Goal: Complete application form

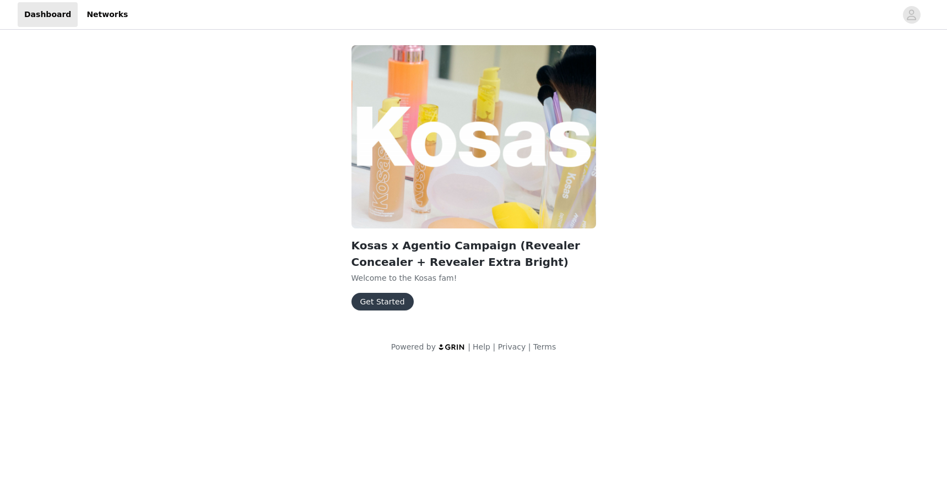
click at [382, 304] on button "Get Started" at bounding box center [382, 302] width 62 height 18
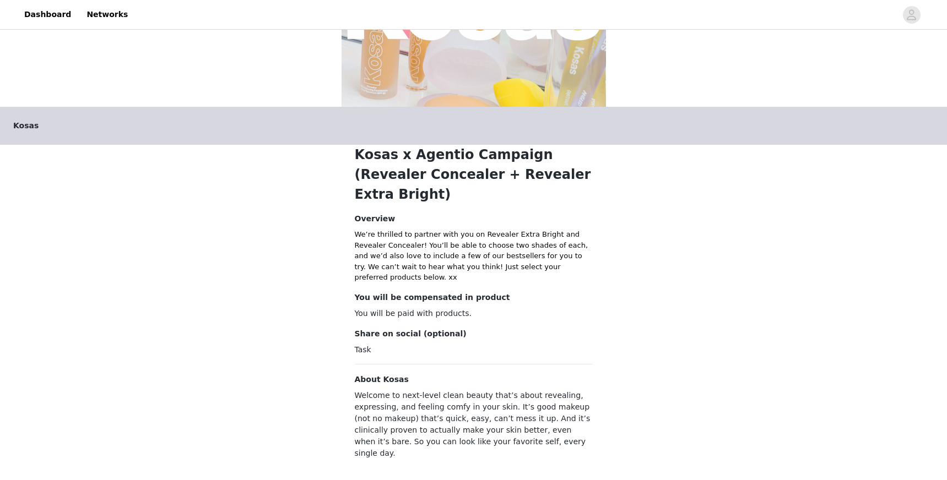
scroll to position [144, 0]
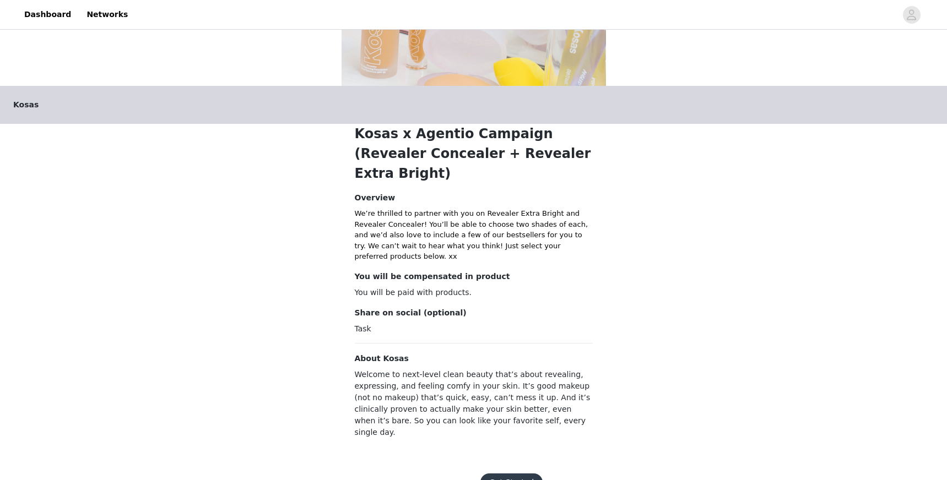
click at [503, 474] on button "Get Started" at bounding box center [511, 483] width 62 height 18
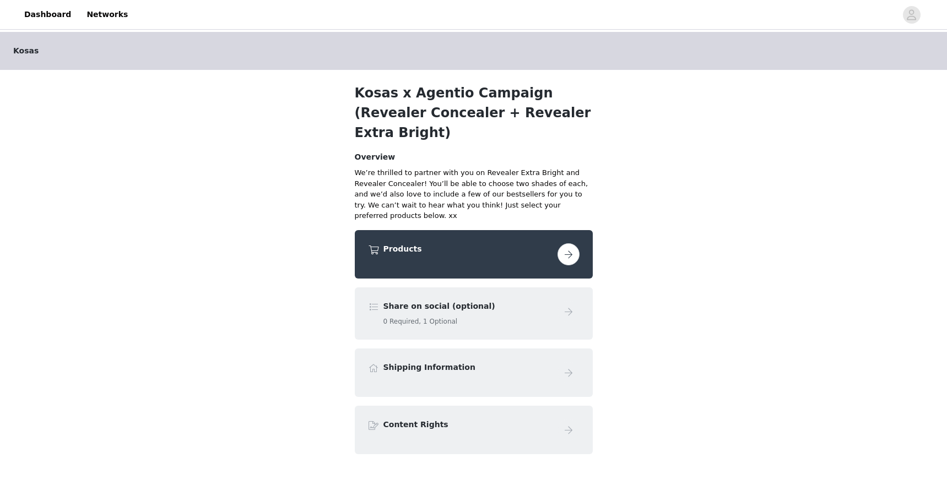
click at [497, 243] on h4 "Products" at bounding box center [468, 249] width 170 height 12
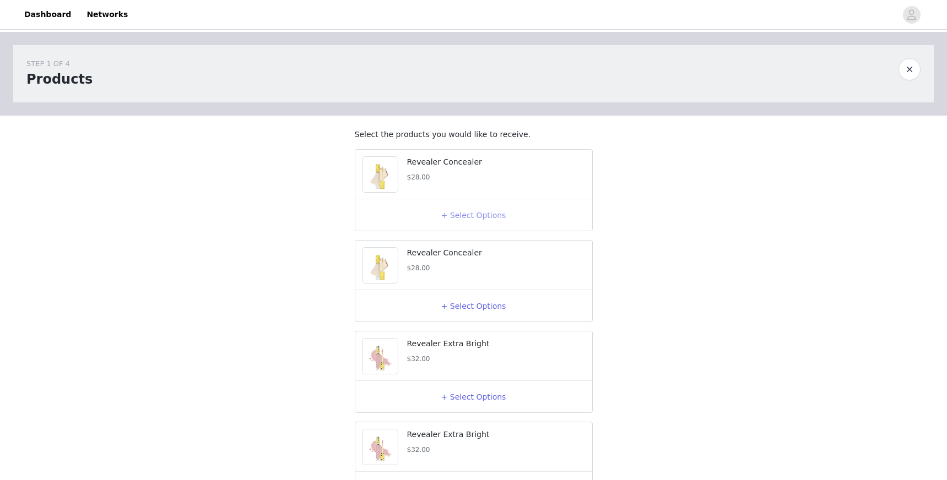
click at [464, 224] on button "+ Select Options" at bounding box center [474, 216] width 44 height 18
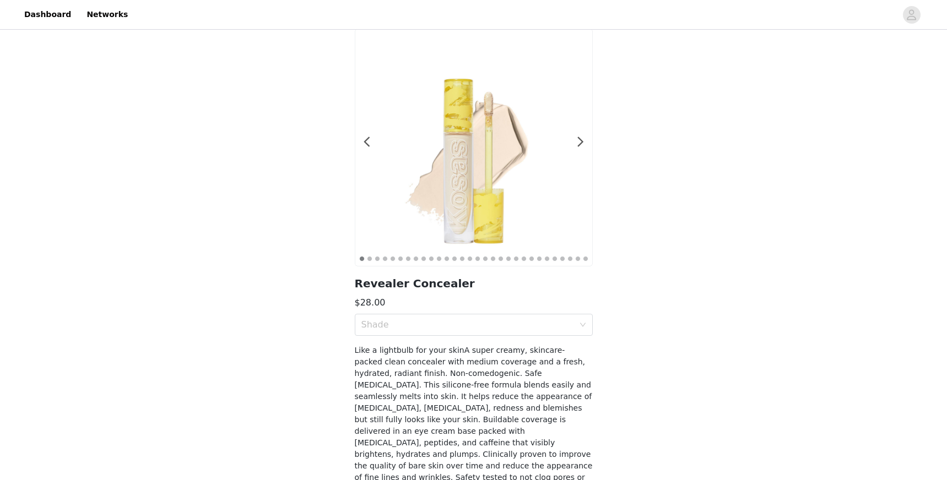
scroll to position [101, 0]
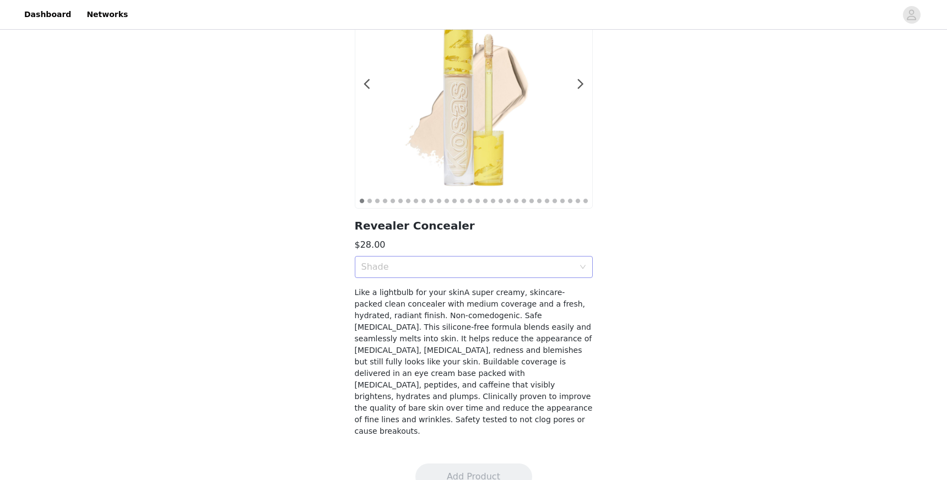
click at [458, 270] on div "Shade" at bounding box center [467, 267] width 213 height 11
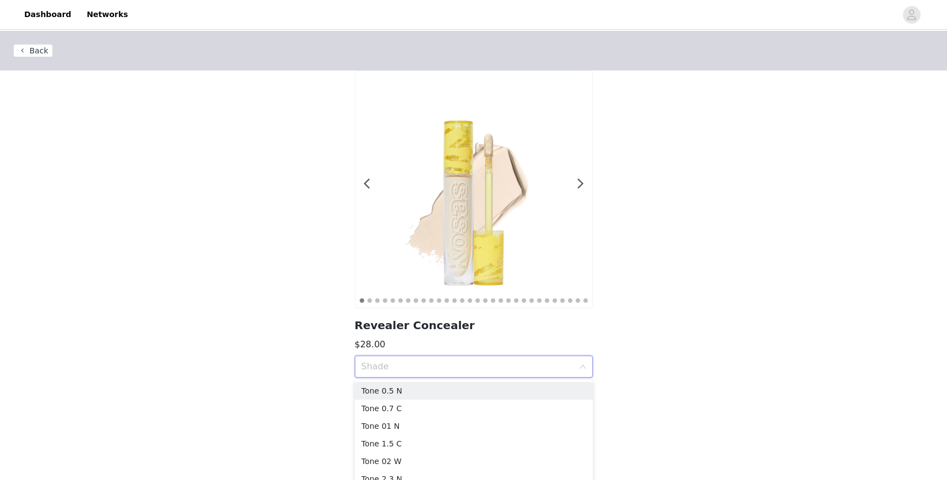
scroll to position [0, 0]
click at [576, 186] on div at bounding box center [573, 190] width 11 height 11
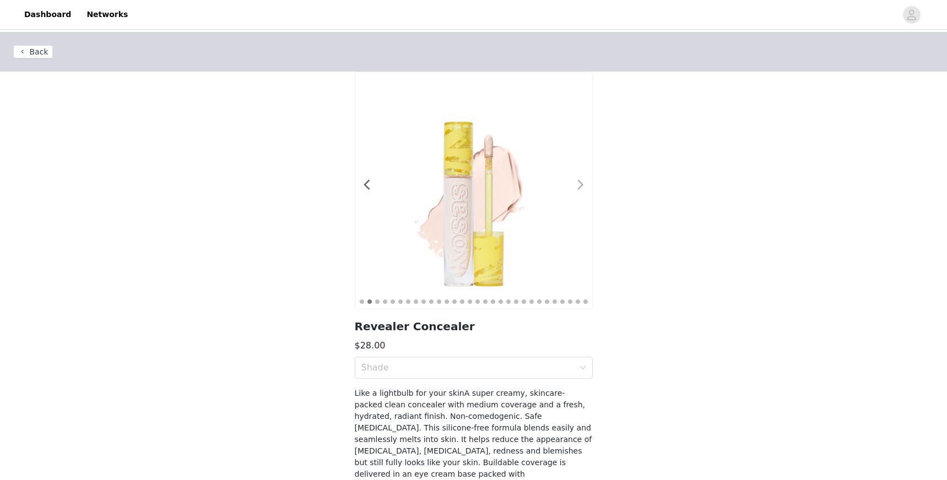
click at [576, 186] on div at bounding box center [573, 190] width 11 height 11
click at [524, 369] on div "Shade" at bounding box center [467, 367] width 213 height 11
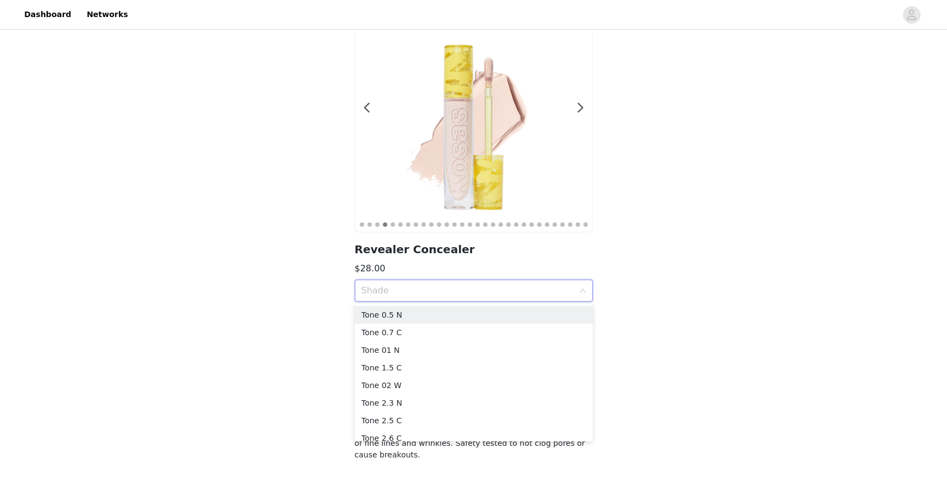
scroll to position [85, 0]
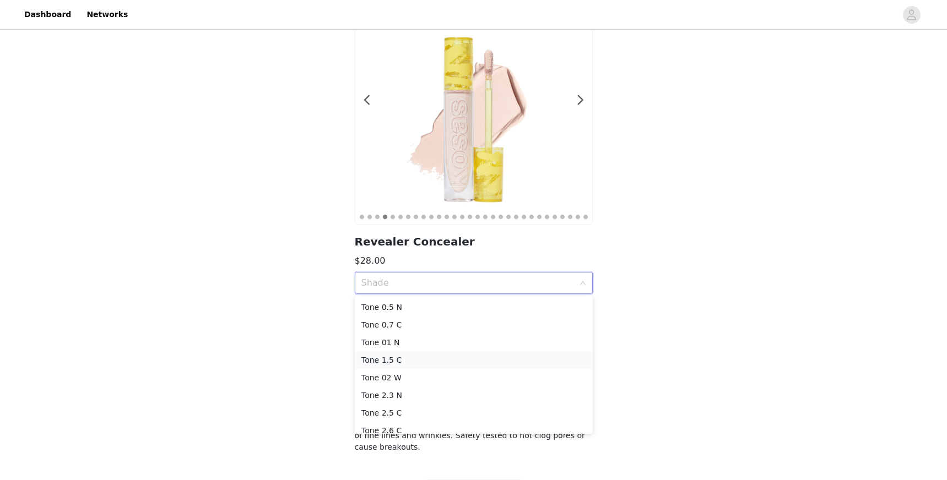
click at [524, 367] on li "Tone 1.5 C" at bounding box center [474, 360] width 238 height 18
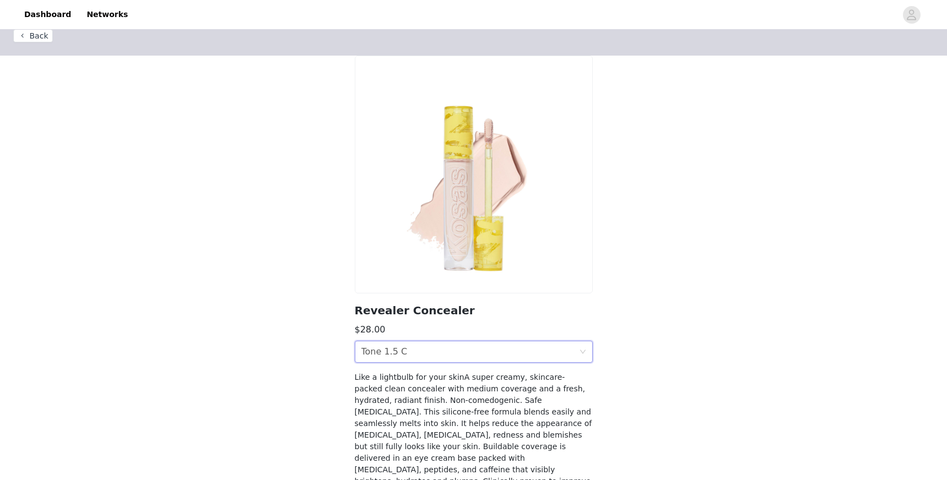
scroll to position [0, 0]
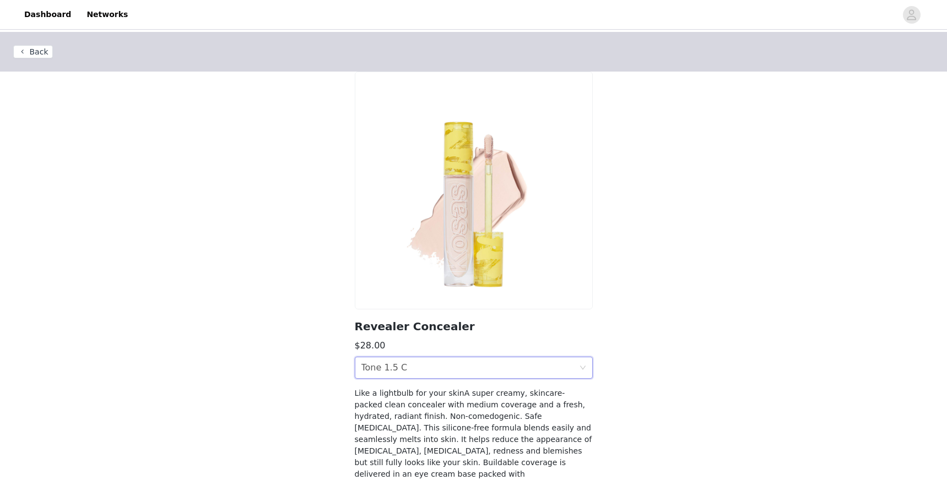
click at [486, 283] on img at bounding box center [473, 190] width 237 height 237
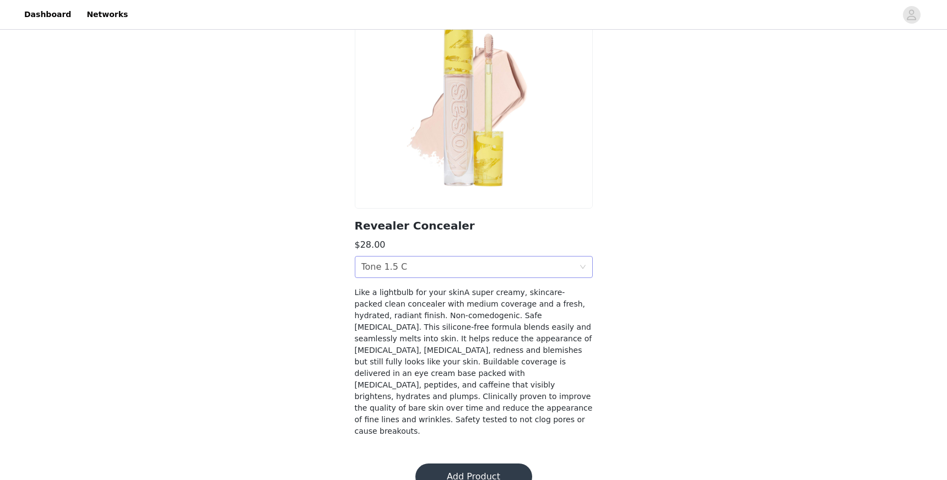
click at [545, 266] on div "Shade Tone 1.5 C" at bounding box center [470, 267] width 218 height 21
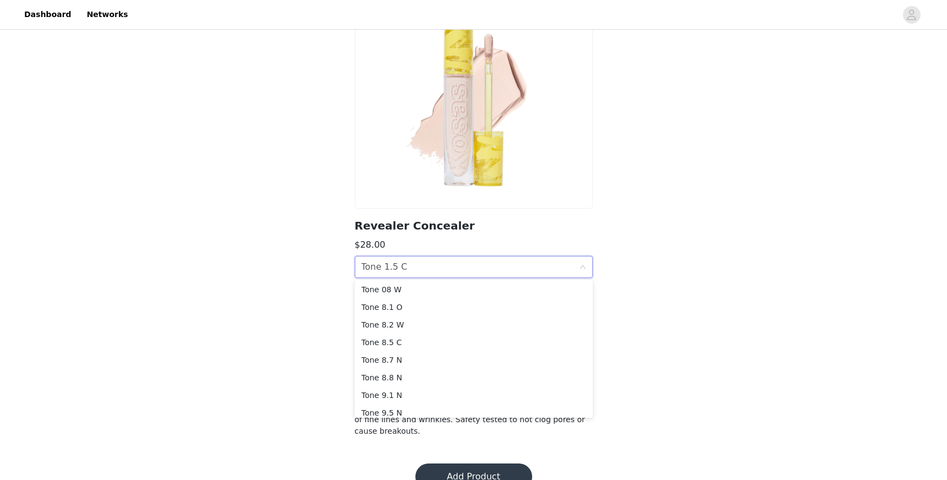
scroll to position [504, 0]
click at [703, 323] on div "Back Revealer Concealer $28.00 Shade Tone 1.5 C Like a lightbulb for your skinA…" at bounding box center [473, 190] width 947 height 519
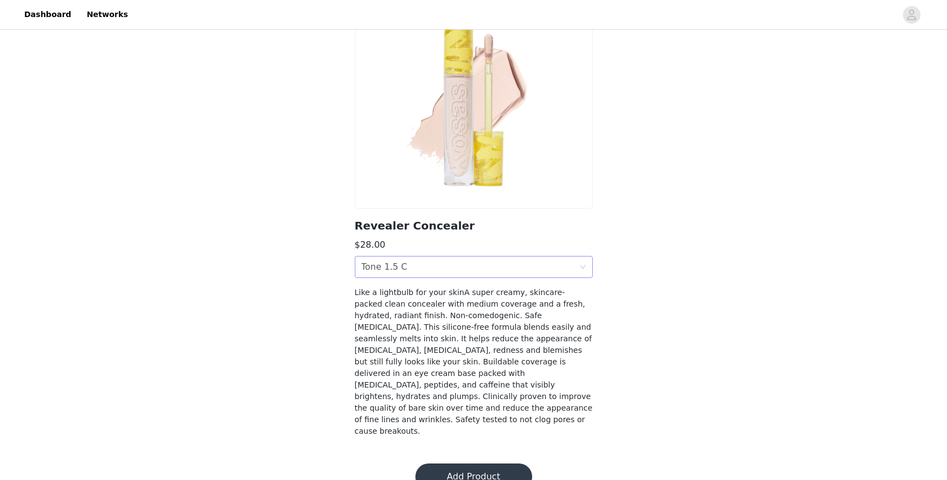
click at [421, 277] on div "Shade Tone 1.5 C" at bounding box center [470, 267] width 218 height 21
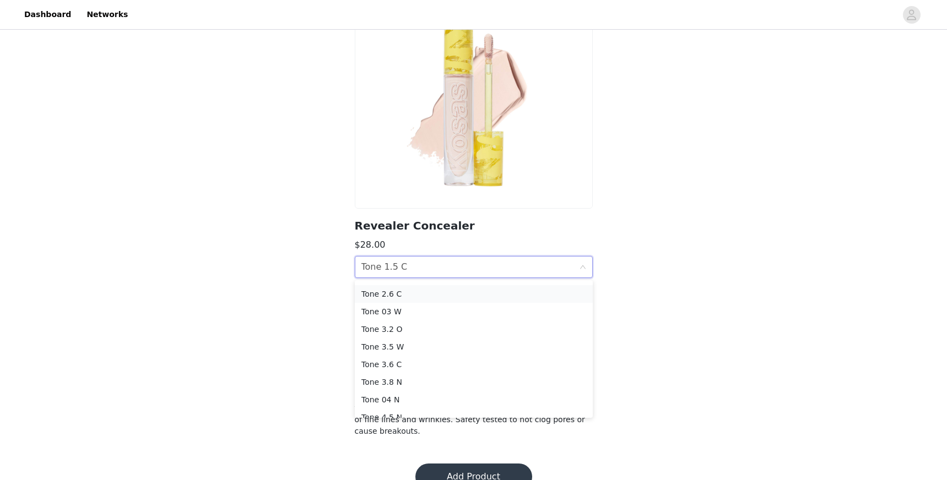
scroll to position [128, 0]
click at [430, 321] on div "Tone 3.2 O" at bounding box center [473, 322] width 225 height 12
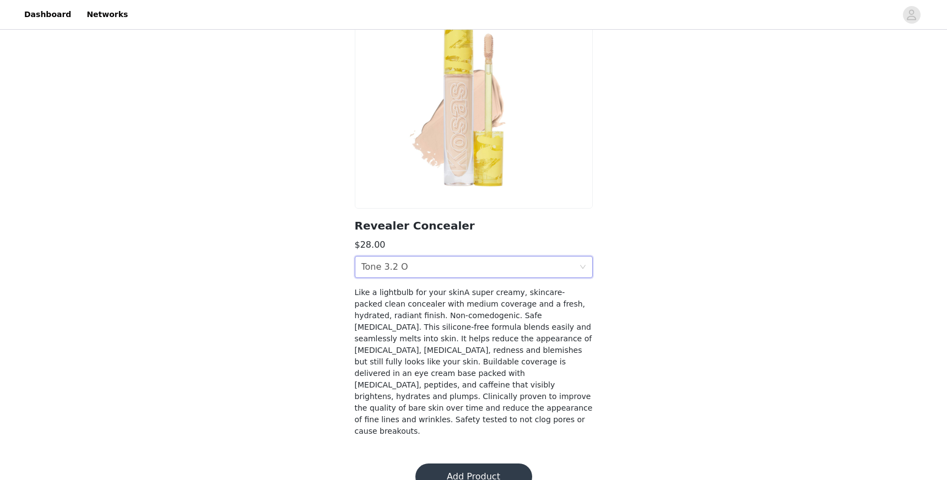
click at [467, 464] on button "Add Product" at bounding box center [473, 477] width 117 height 26
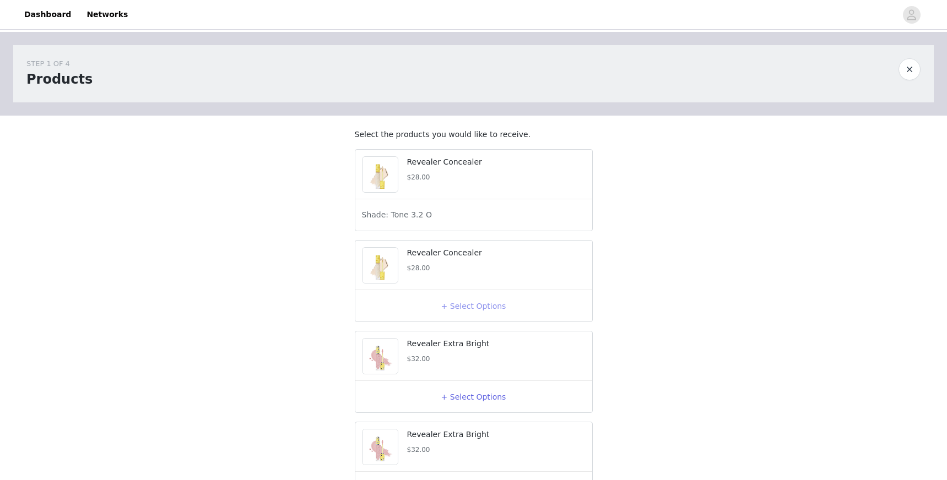
click at [465, 315] on button "+ Select Options" at bounding box center [474, 306] width 44 height 18
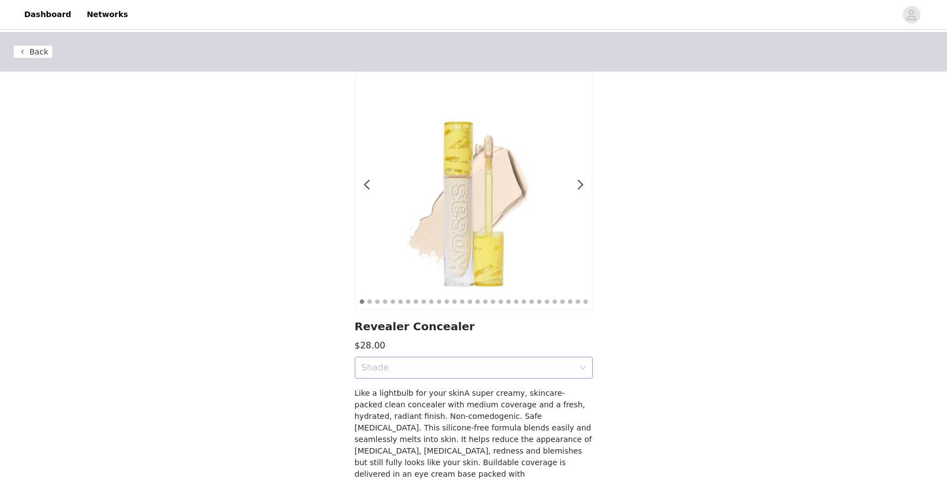
click at [400, 370] on div "Shade" at bounding box center [467, 367] width 213 height 11
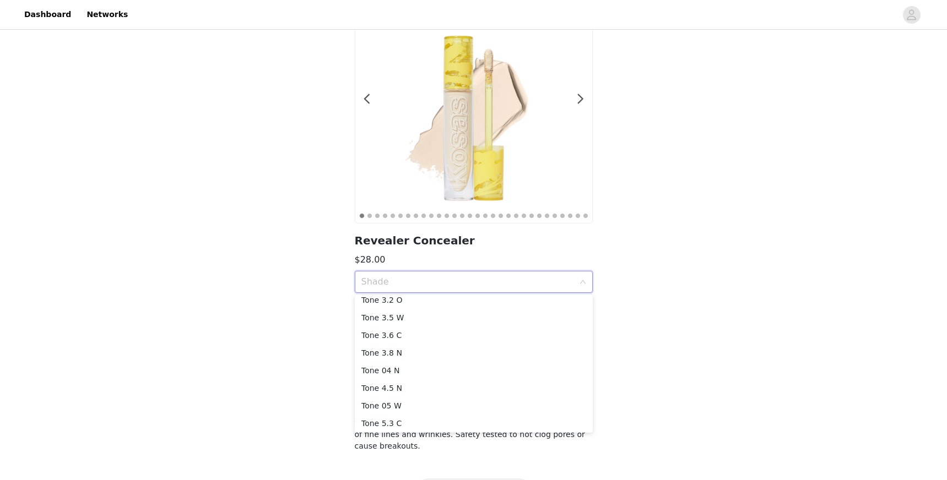
scroll to position [178, 0]
click at [411, 389] on div "Tone 05 W" at bounding box center [473, 393] width 225 height 12
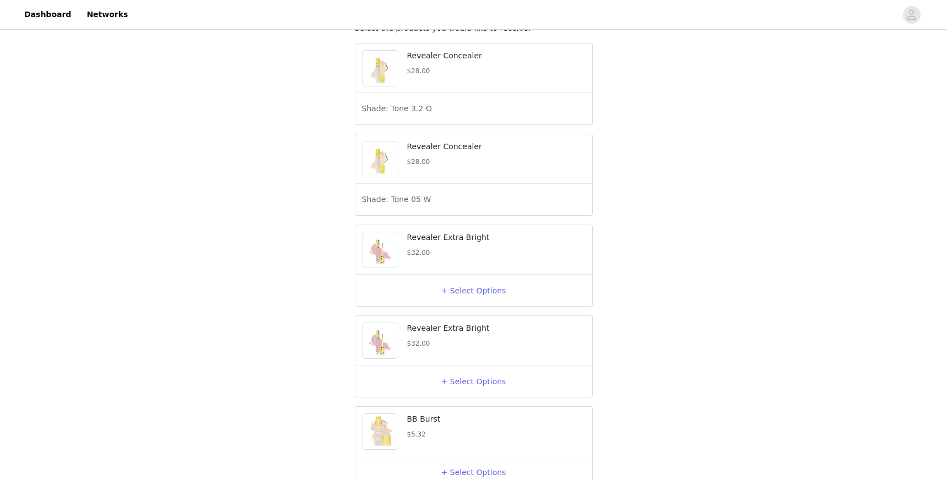
scroll to position [113, 0]
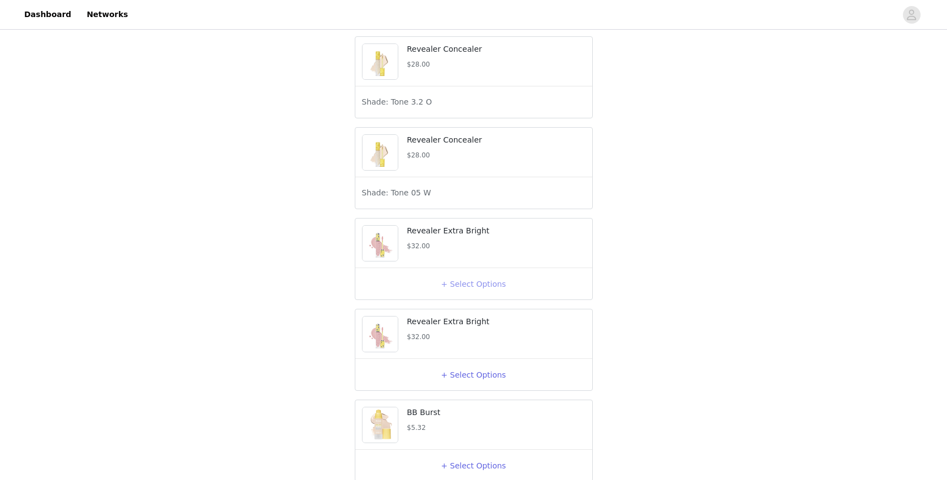
click at [473, 293] on button "+ Select Options" at bounding box center [474, 284] width 44 height 18
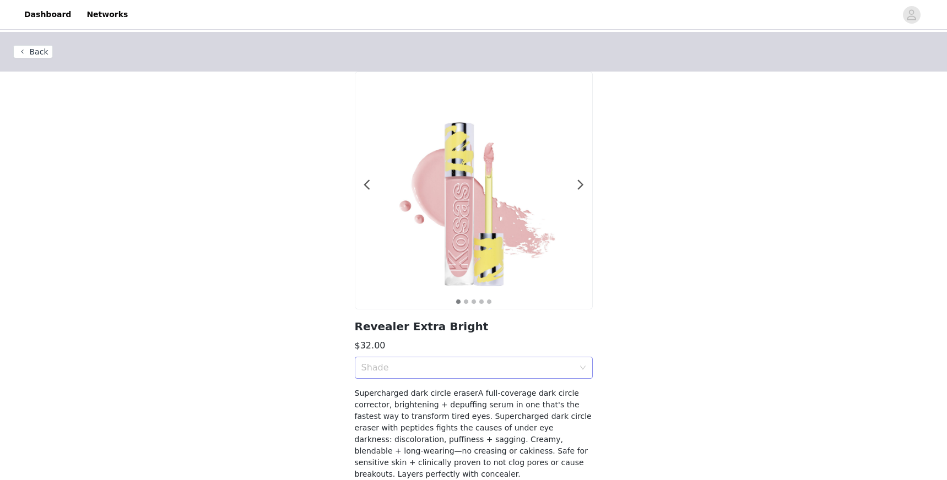
click at [443, 364] on div "Shade" at bounding box center [467, 367] width 213 height 11
click at [433, 380] on section "1 2 3 4 5 Revealer Extra Bright $32.00 Shade Supercharged dark circle eraserA f…" at bounding box center [474, 283] width 264 height 422
click at [437, 367] on div "Shade" at bounding box center [467, 367] width 213 height 11
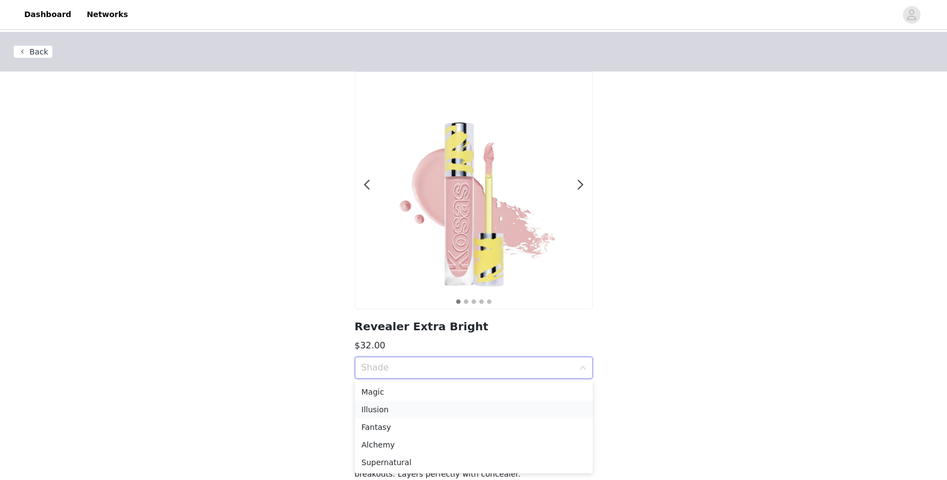
click at [430, 412] on div "Illusion" at bounding box center [473, 410] width 225 height 12
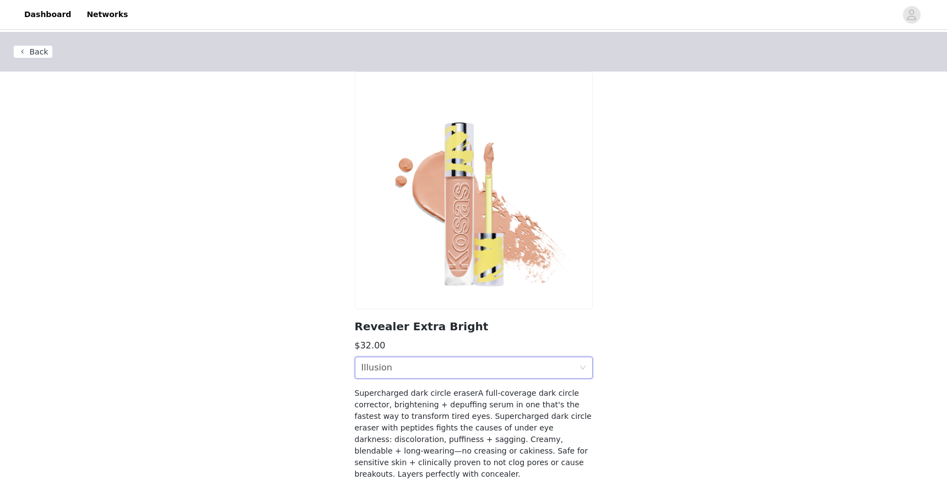
scroll to position [66, 0]
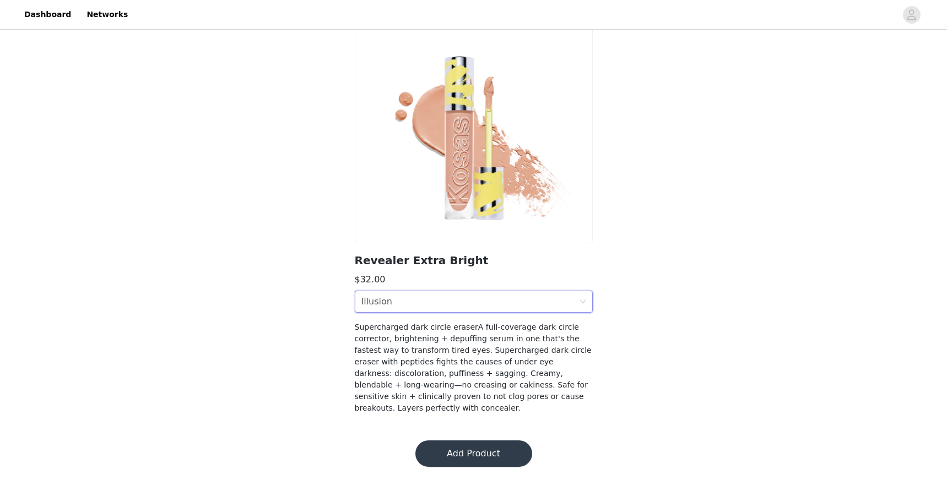
click at [453, 443] on button "Add Product" at bounding box center [473, 454] width 117 height 26
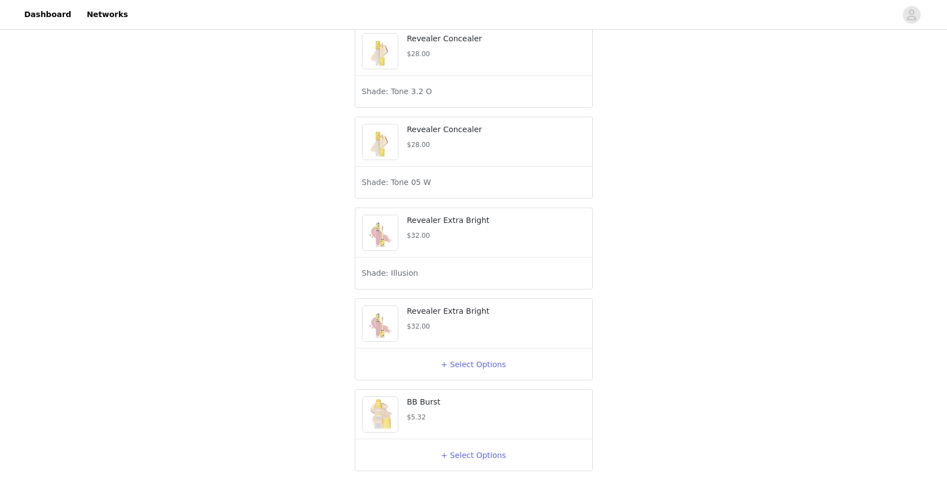
scroll to position [124, 0]
click at [467, 372] on button "+ Select Options" at bounding box center [474, 364] width 44 height 18
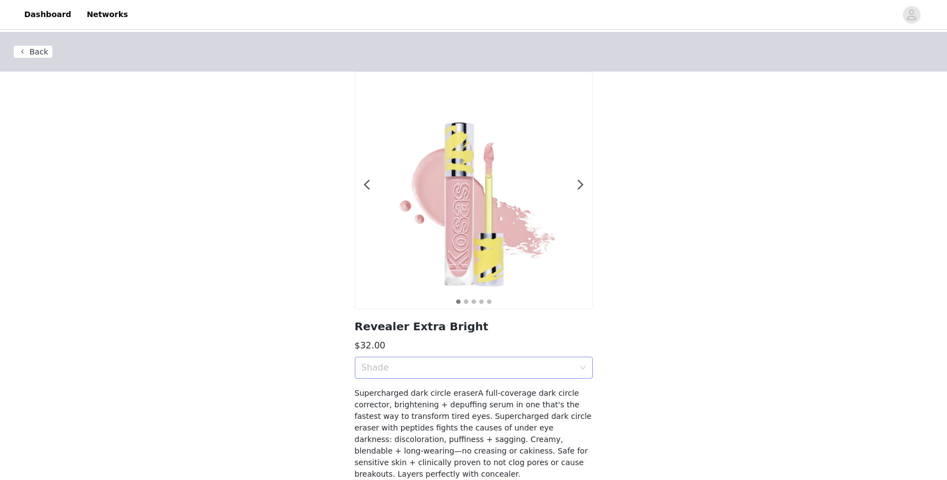
click at [529, 367] on div "Shade" at bounding box center [467, 367] width 213 height 11
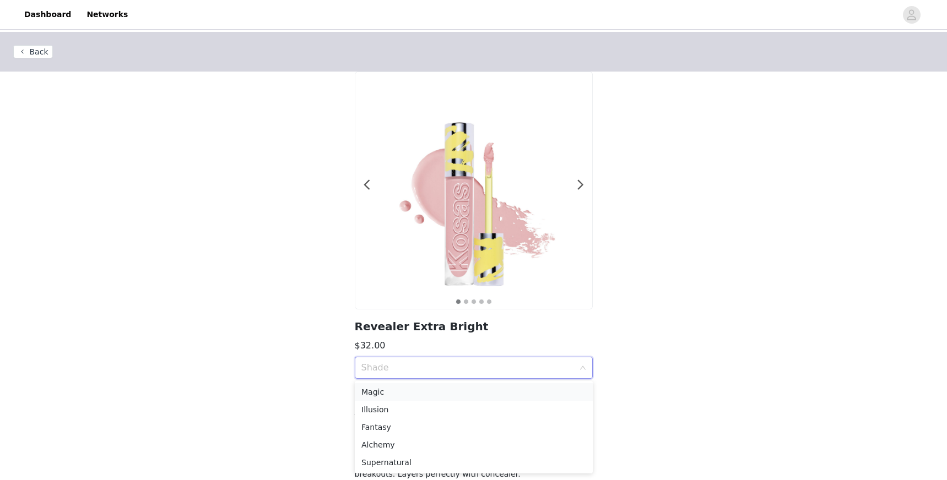
click at [502, 392] on div "Magic" at bounding box center [473, 392] width 225 height 12
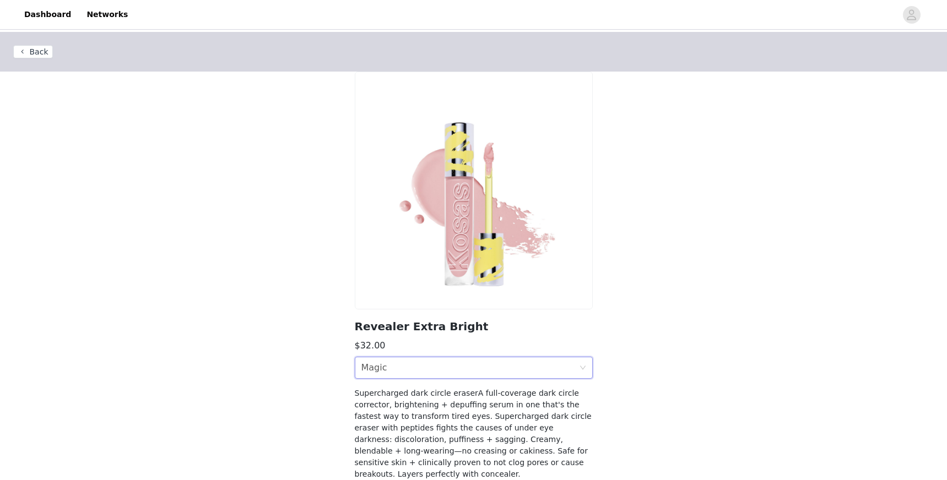
scroll to position [66, 0]
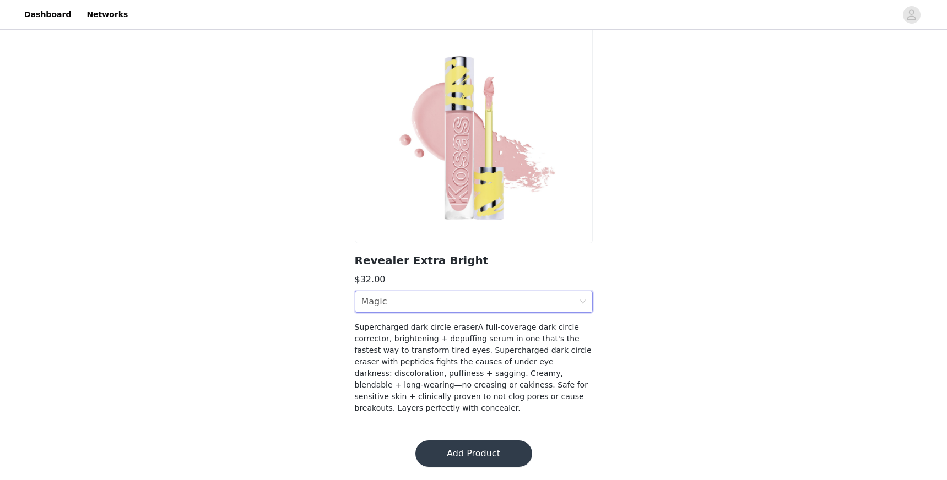
click at [462, 453] on button "Add Product" at bounding box center [473, 454] width 117 height 26
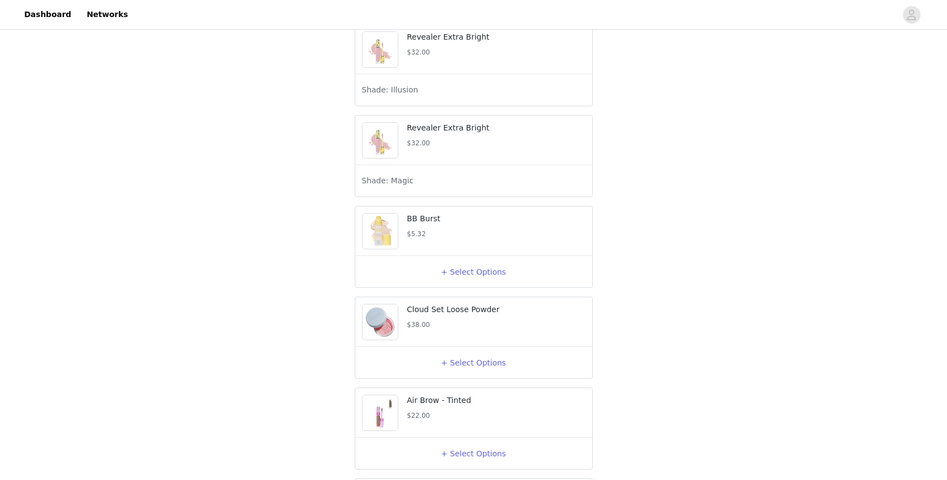
scroll to position [314, 0]
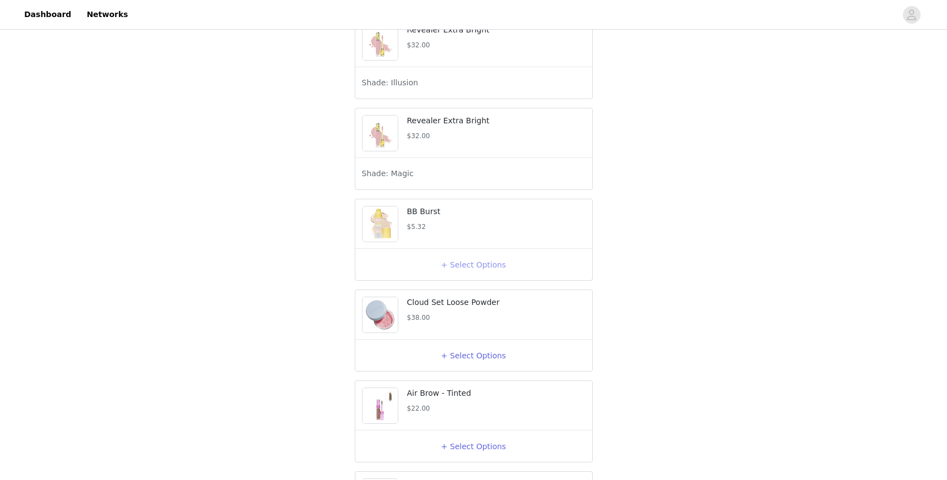
click at [457, 274] on button "+ Select Options" at bounding box center [474, 265] width 44 height 18
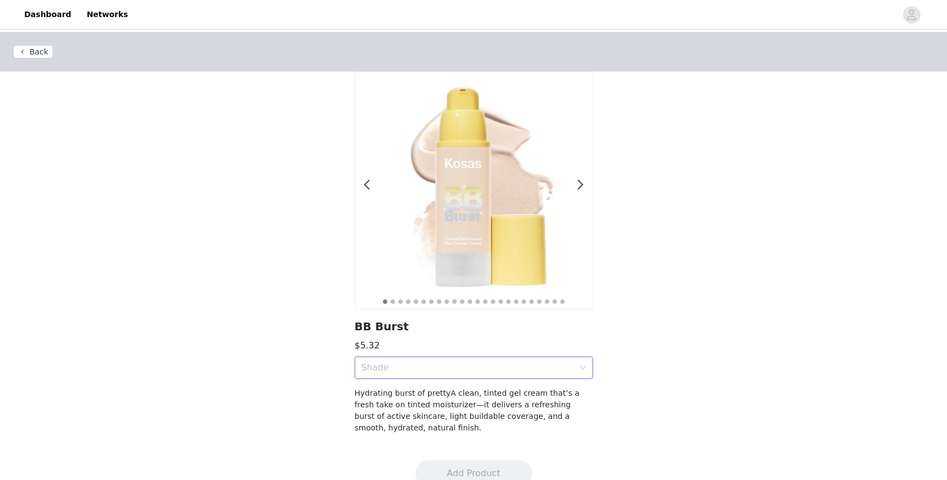
click at [415, 375] on div "Shade" at bounding box center [470, 368] width 218 height 21
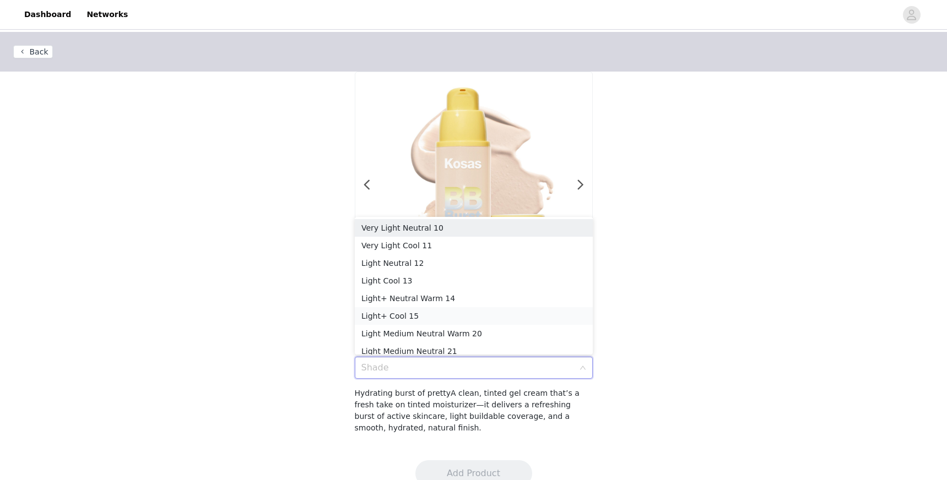
scroll to position [6, 0]
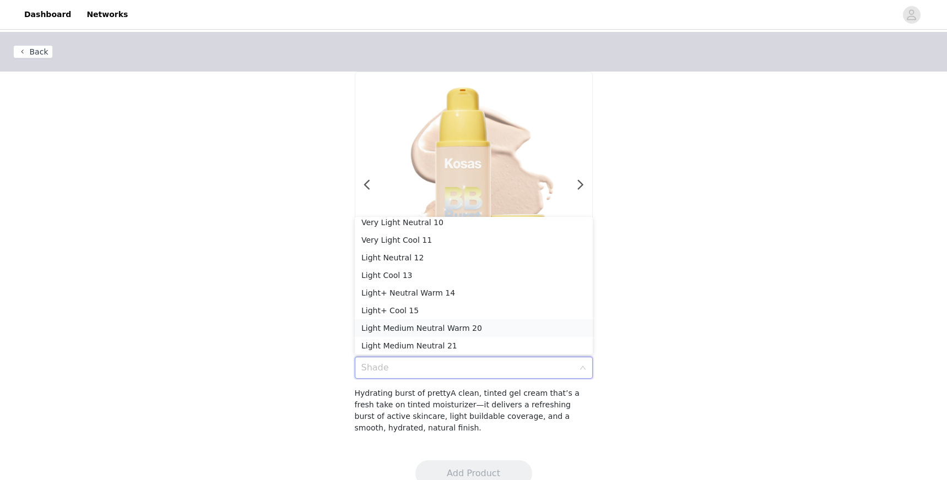
click at [457, 328] on div "Light Medium Neutral Warm 20" at bounding box center [473, 328] width 225 height 12
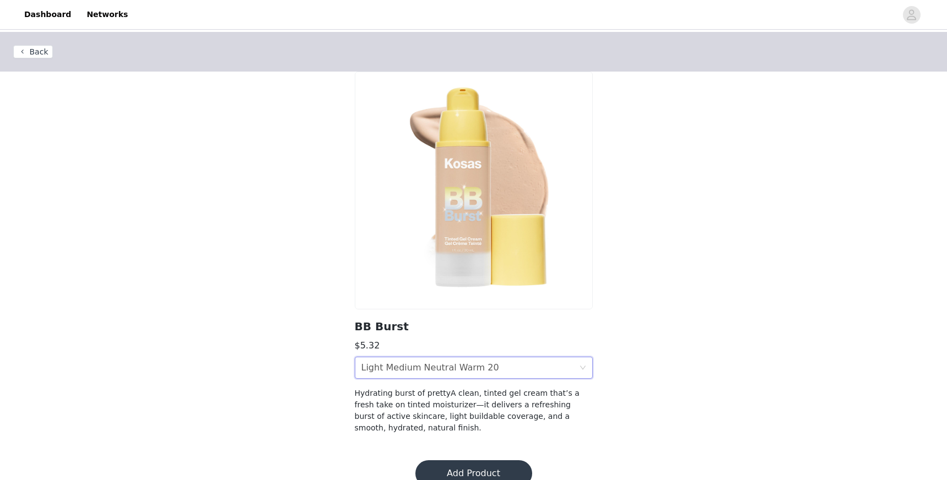
scroll to position [20, 0]
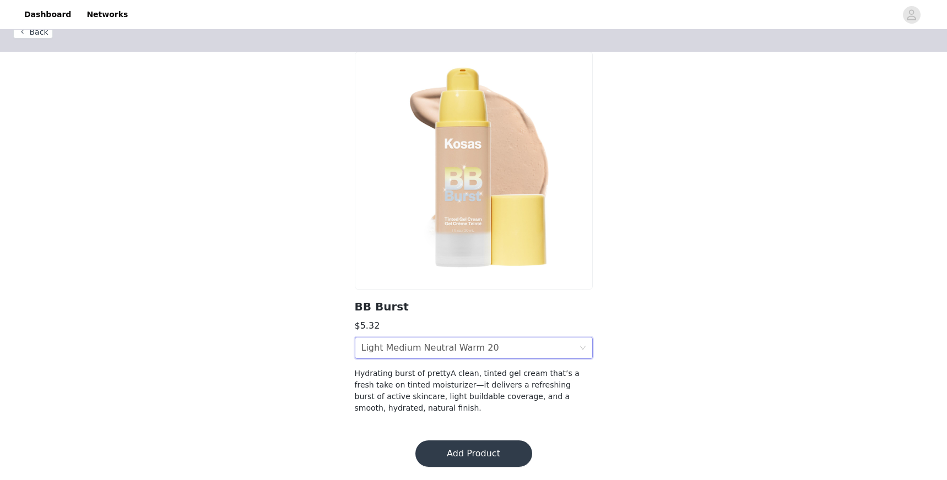
click at [469, 459] on button "Add Product" at bounding box center [473, 454] width 117 height 26
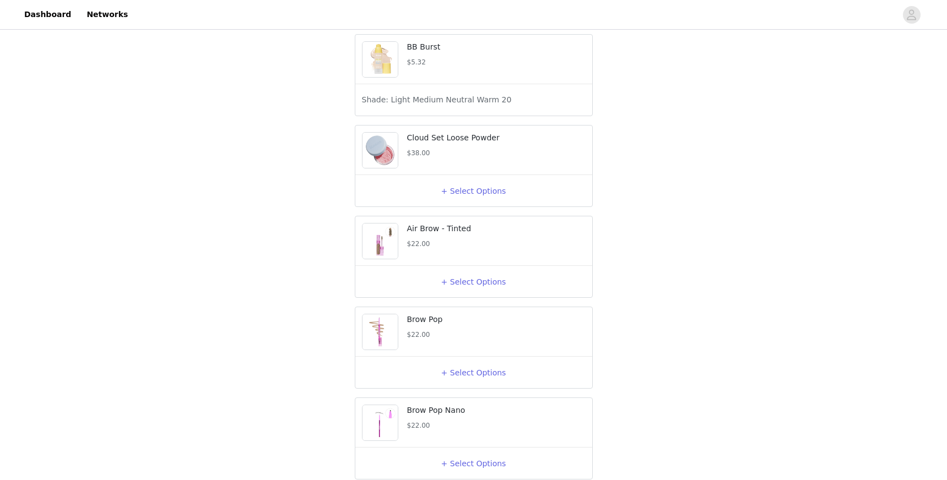
scroll to position [479, 0]
click at [476, 199] on button "+ Select Options" at bounding box center [474, 191] width 44 height 18
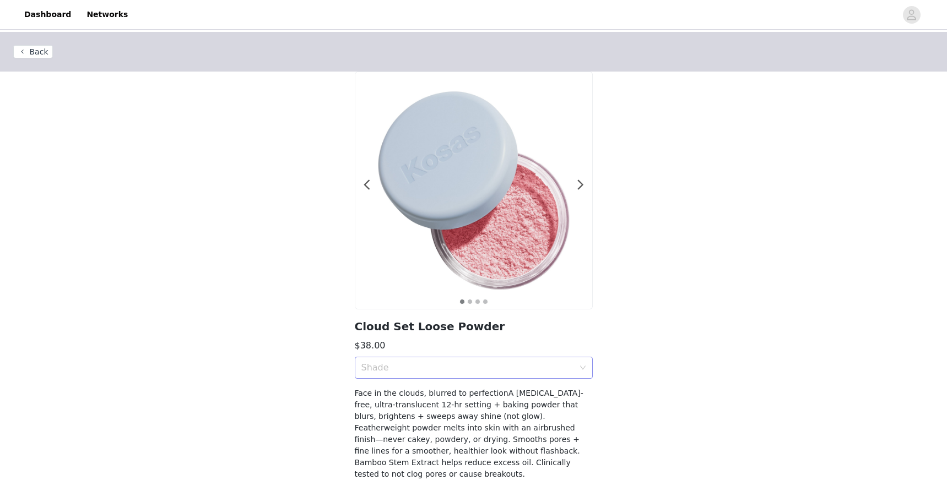
click at [459, 370] on div "Shade" at bounding box center [467, 367] width 213 height 11
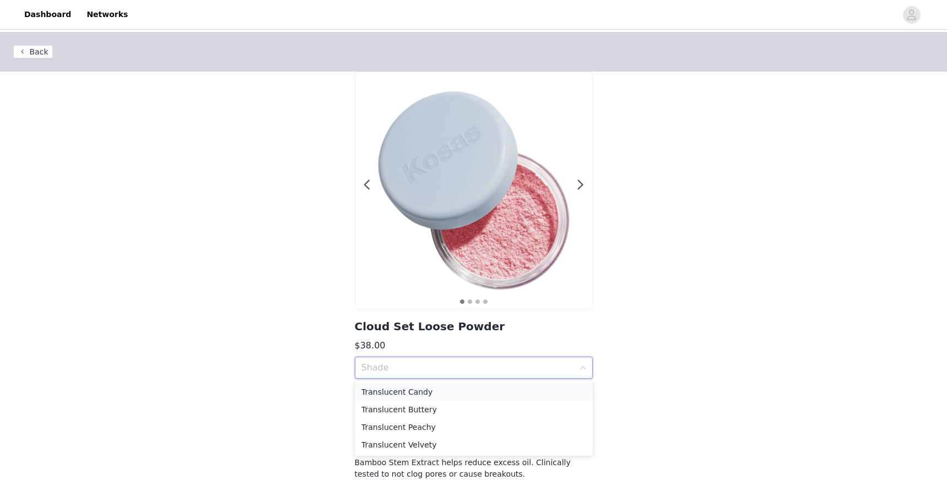
click at [450, 396] on div "Translucent Candy" at bounding box center [473, 392] width 225 height 12
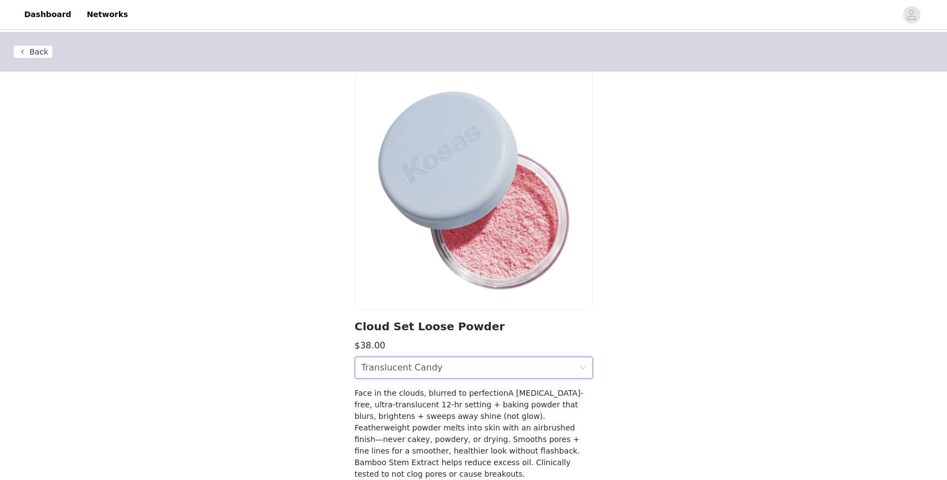
scroll to position [55, 0]
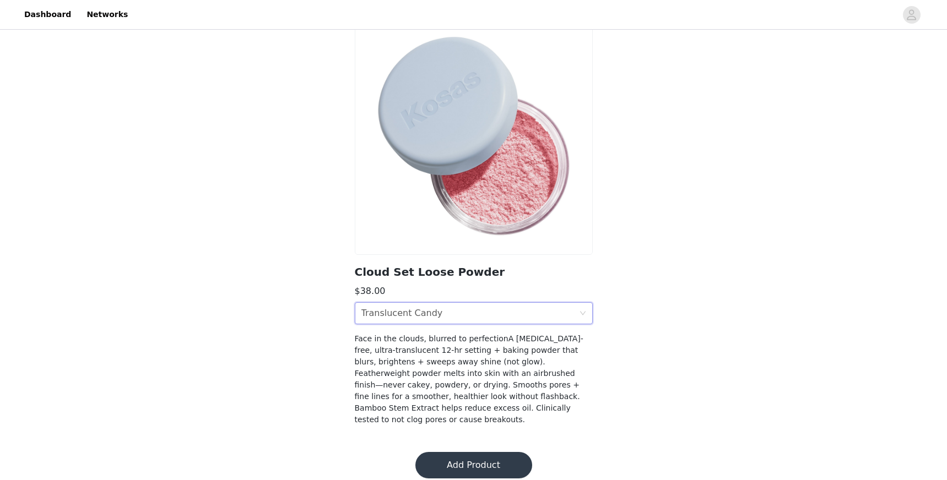
click at [463, 459] on button "Add Product" at bounding box center [473, 465] width 117 height 26
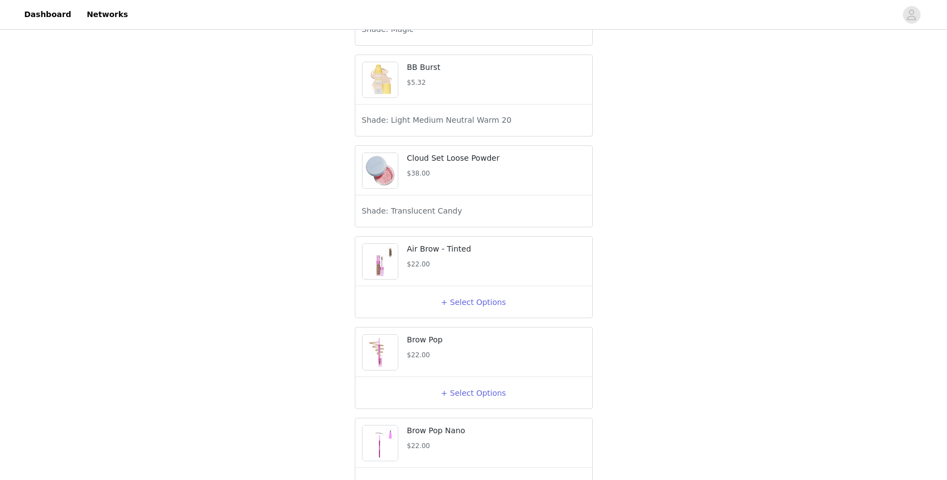
scroll to position [463, 0]
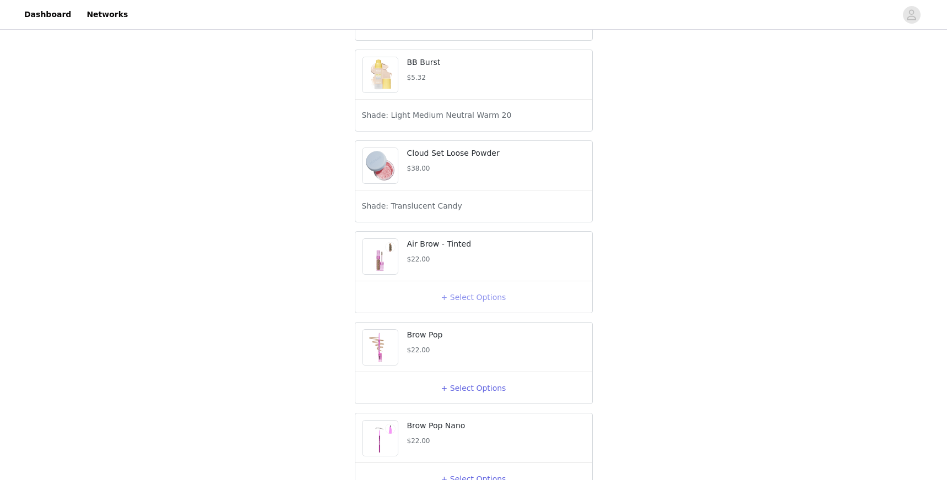
click at [464, 306] on button "+ Select Options" at bounding box center [474, 298] width 44 height 18
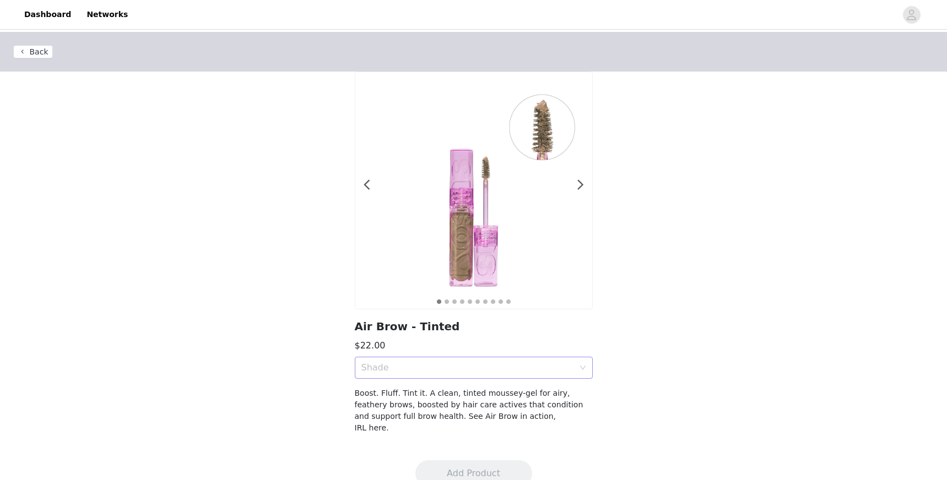
click at [453, 372] on div "Shade" at bounding box center [467, 367] width 213 height 11
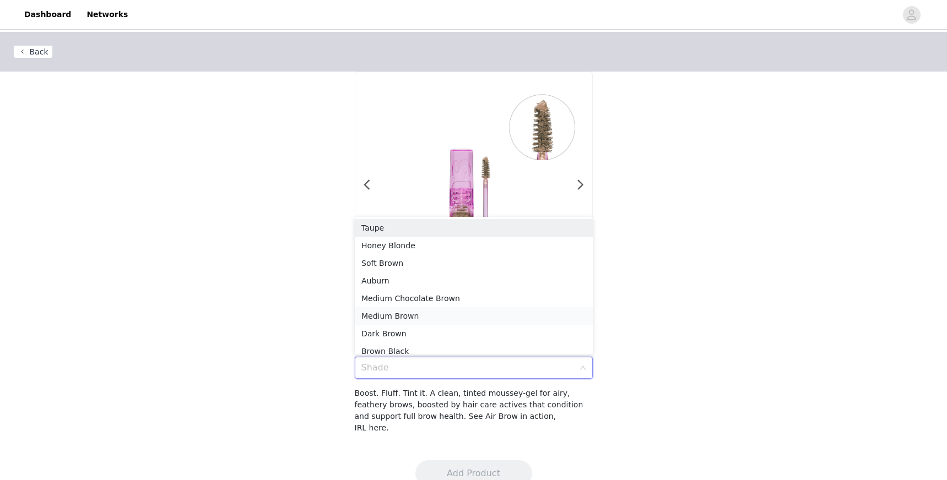
scroll to position [6, 0]
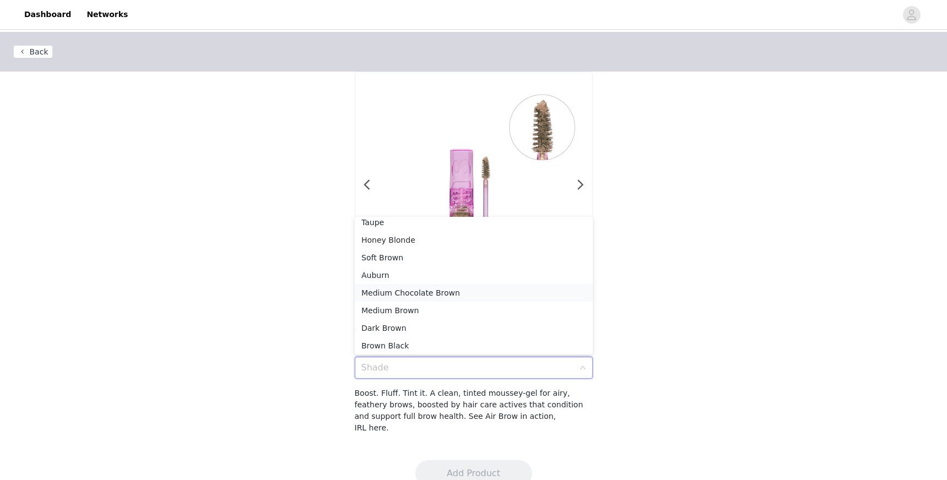
click at [458, 293] on div "Medium Chocolate Brown" at bounding box center [473, 293] width 225 height 12
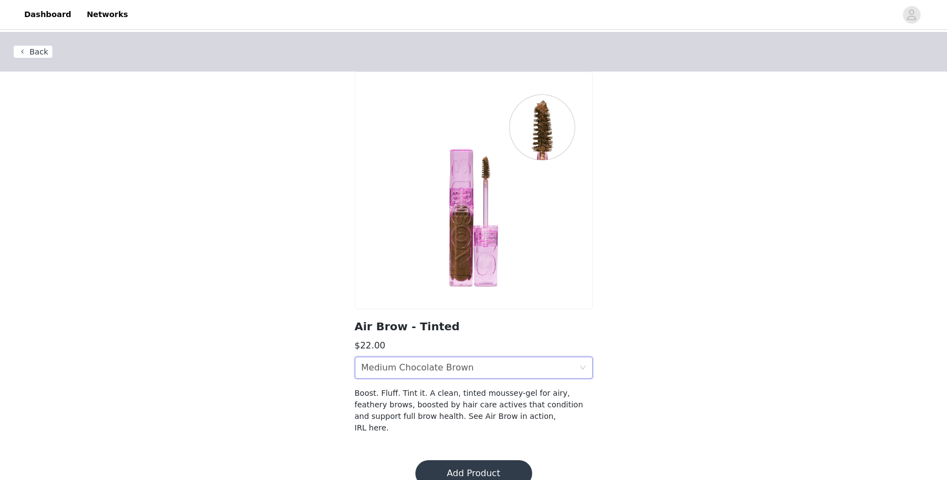
click at [461, 367] on div "Medium Chocolate Brown" at bounding box center [417, 368] width 112 height 21
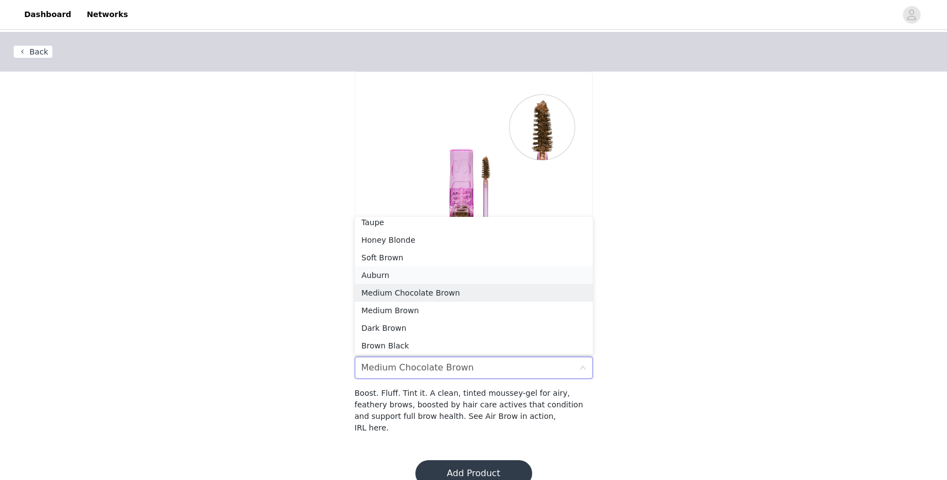
click at [444, 272] on div "Auburn" at bounding box center [473, 275] width 225 height 12
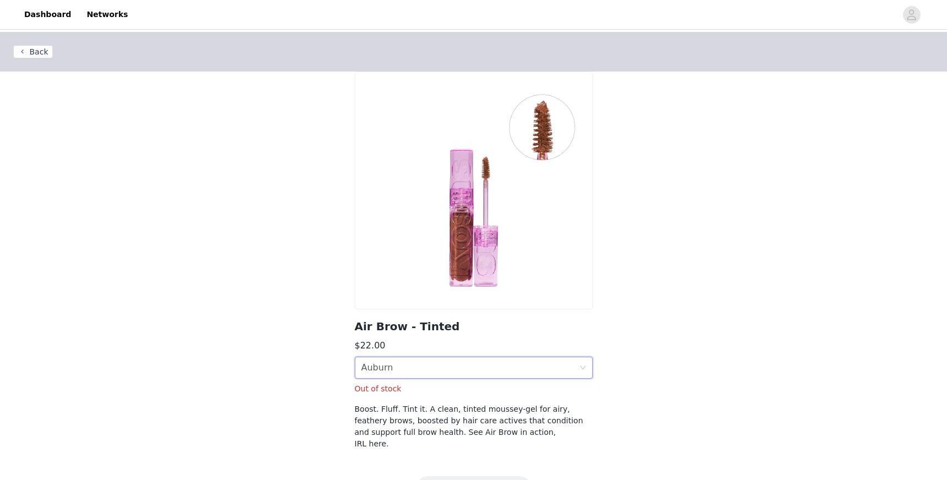
click at [447, 374] on div "Shade Auburn" at bounding box center [470, 368] width 218 height 21
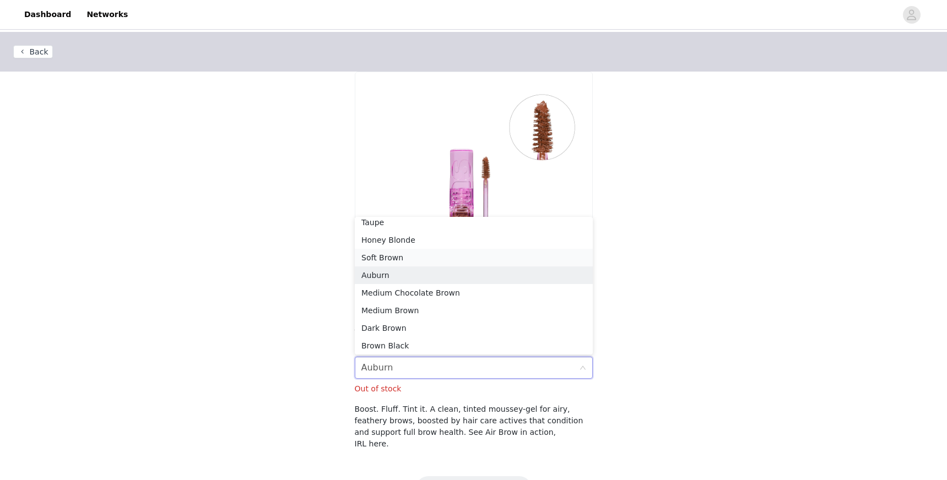
click at [435, 257] on div "Soft Brown" at bounding box center [473, 258] width 225 height 12
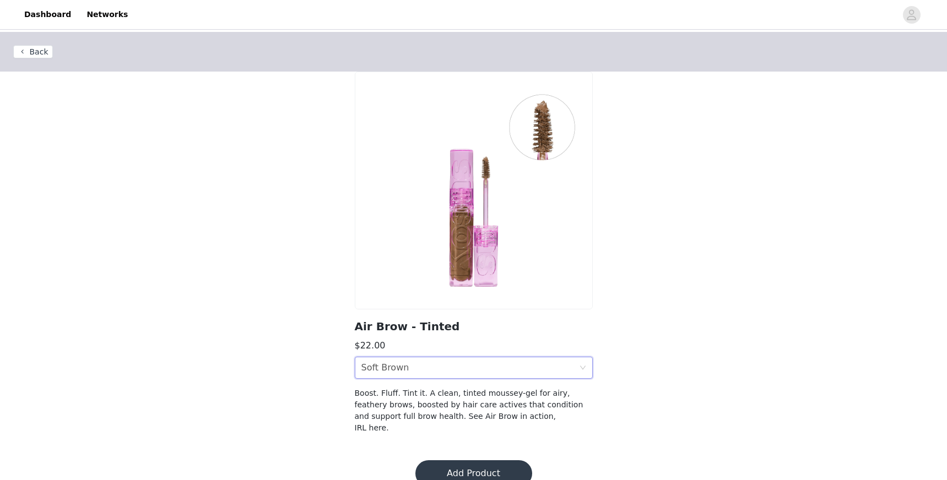
click at [451, 369] on div "Shade Soft Brown" at bounding box center [470, 368] width 218 height 21
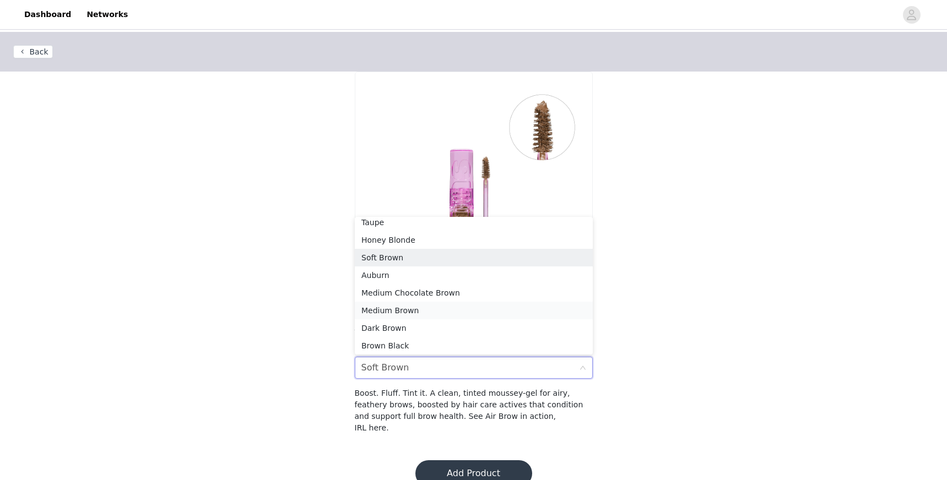
click at [440, 306] on div "Medium Brown" at bounding box center [473, 311] width 225 height 12
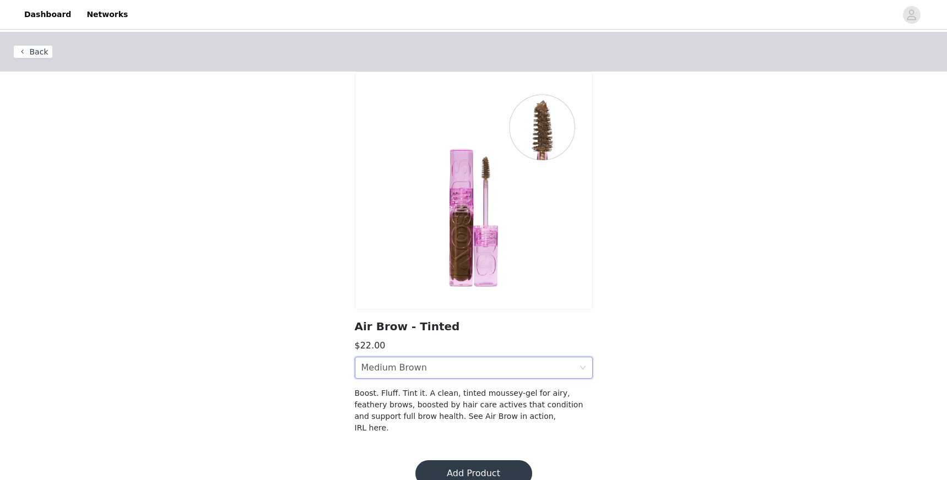
click at [450, 386] on section "Air Brow - Tinted $22.00 Shade Medium Brown Boost. Fluff. Tint it. A clean, tin…" at bounding box center [474, 260] width 264 height 376
click at [455, 369] on div "Shade Medium Brown" at bounding box center [470, 368] width 218 height 21
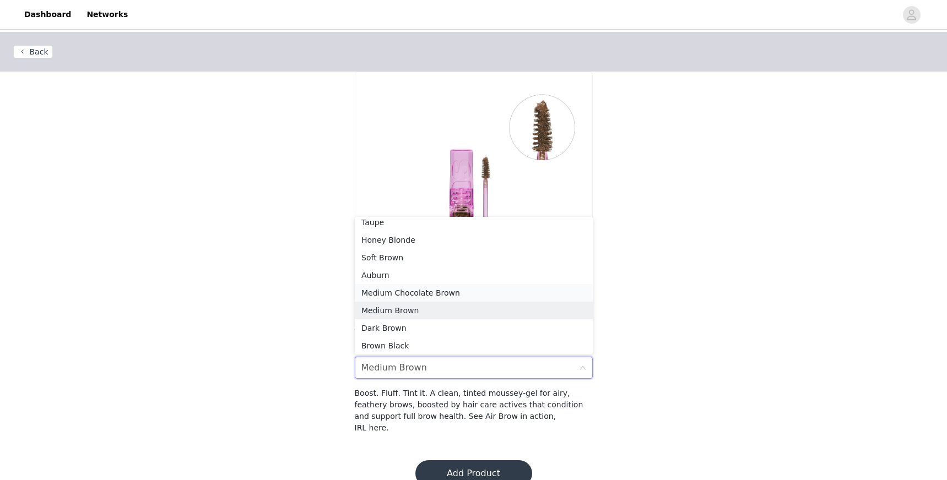
click at [440, 287] on div "Medium Chocolate Brown" at bounding box center [473, 293] width 225 height 12
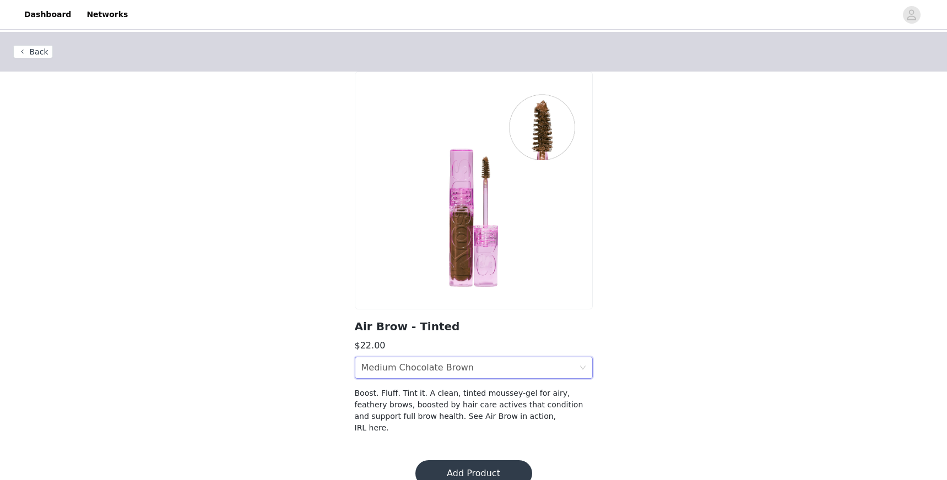
click at [464, 461] on button "Add Product" at bounding box center [473, 474] width 117 height 26
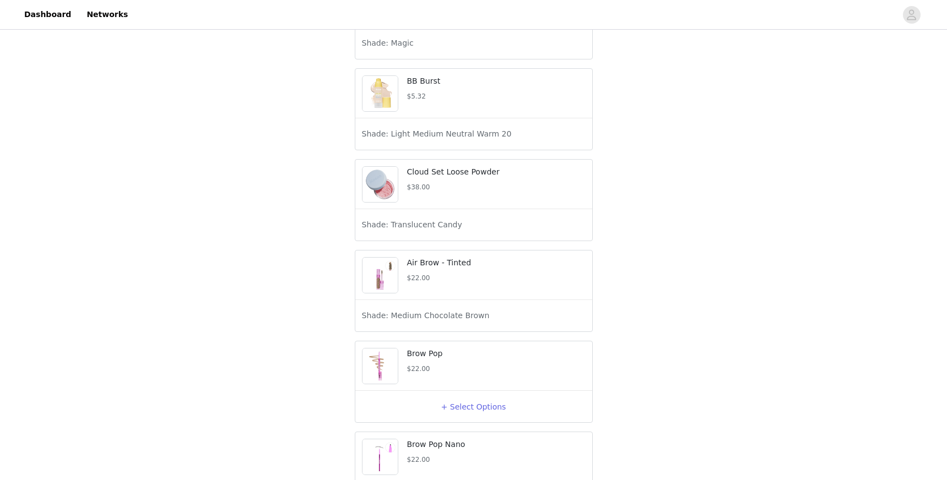
scroll to position [453, 0]
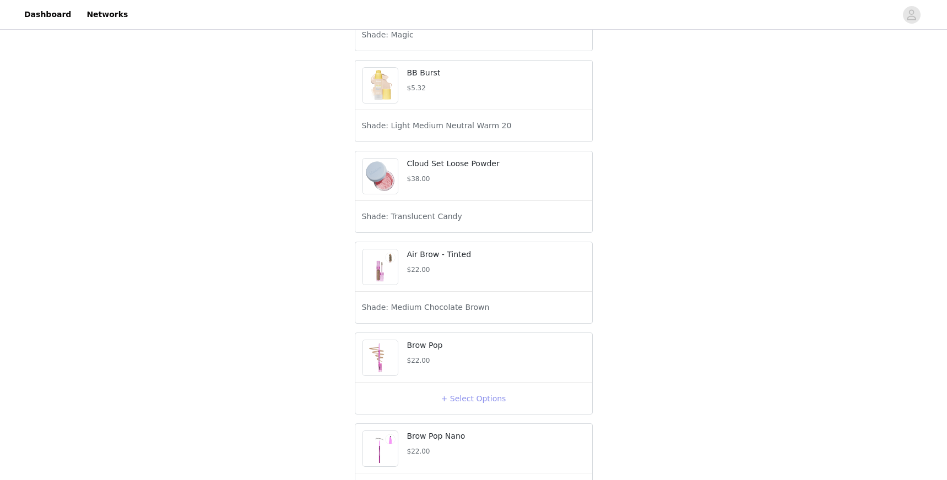
click at [469, 408] on button "+ Select Options" at bounding box center [474, 399] width 44 height 18
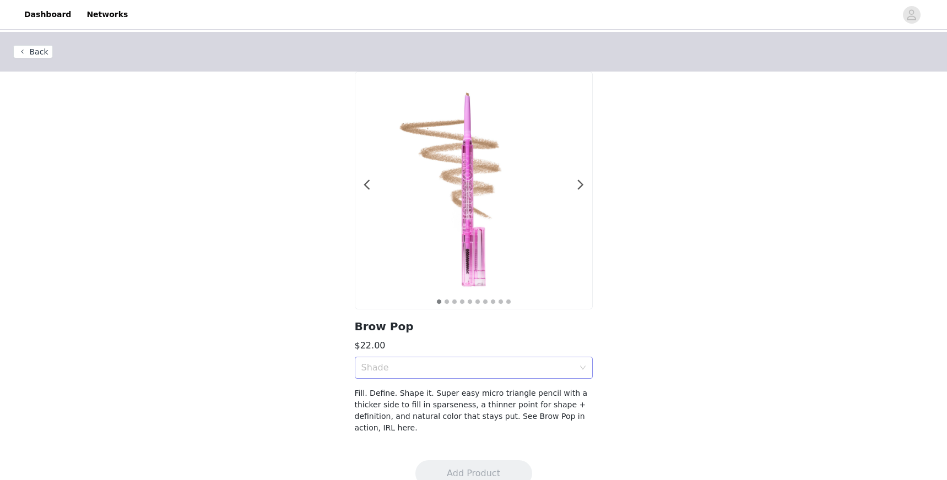
click at [463, 362] on div "Shade" at bounding box center [467, 367] width 213 height 11
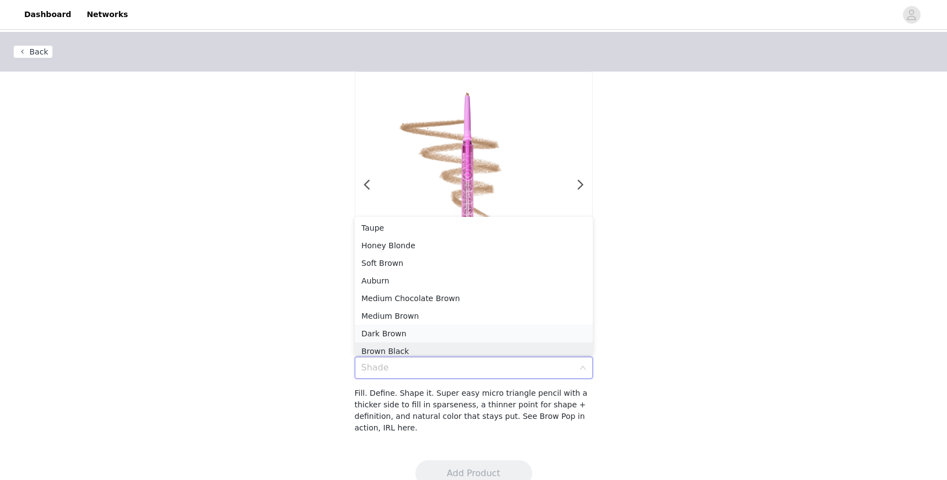
scroll to position [6, 0]
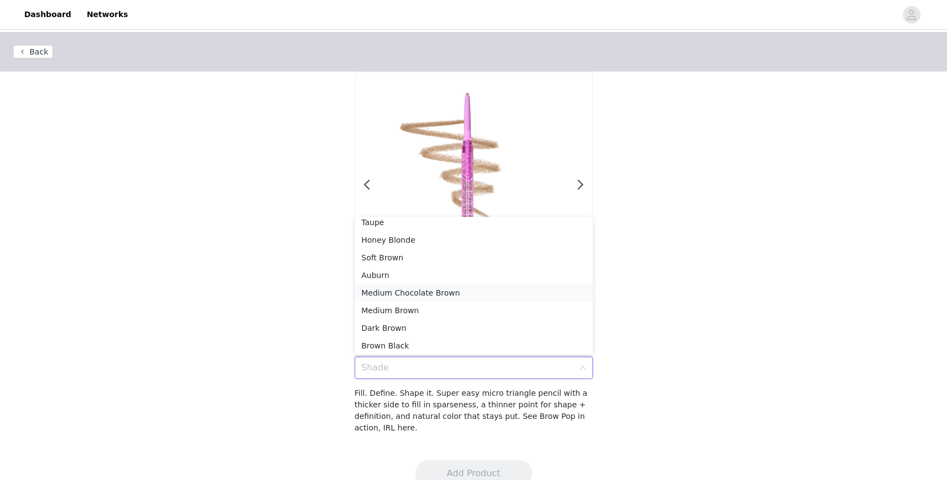
click at [470, 290] on div "Medium Chocolate Brown" at bounding box center [473, 293] width 225 height 12
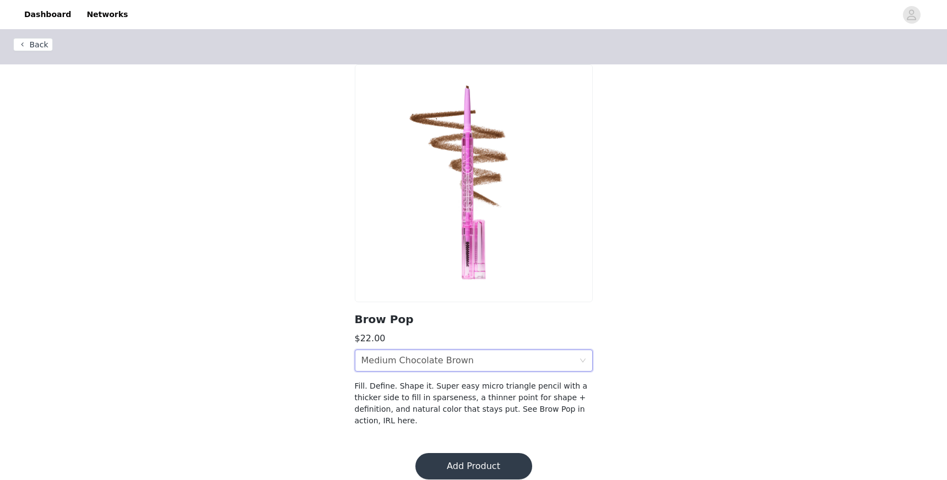
scroll to position [20, 0]
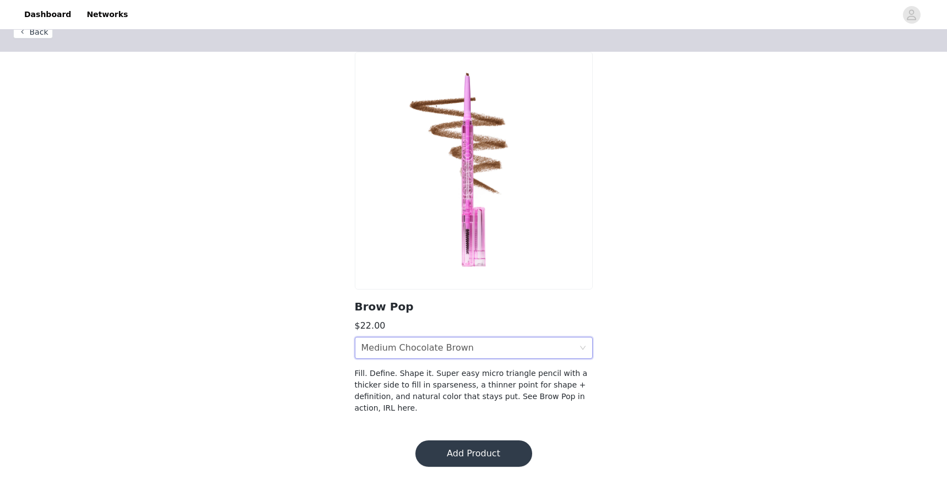
click at [466, 447] on button "Add Product" at bounding box center [473, 454] width 117 height 26
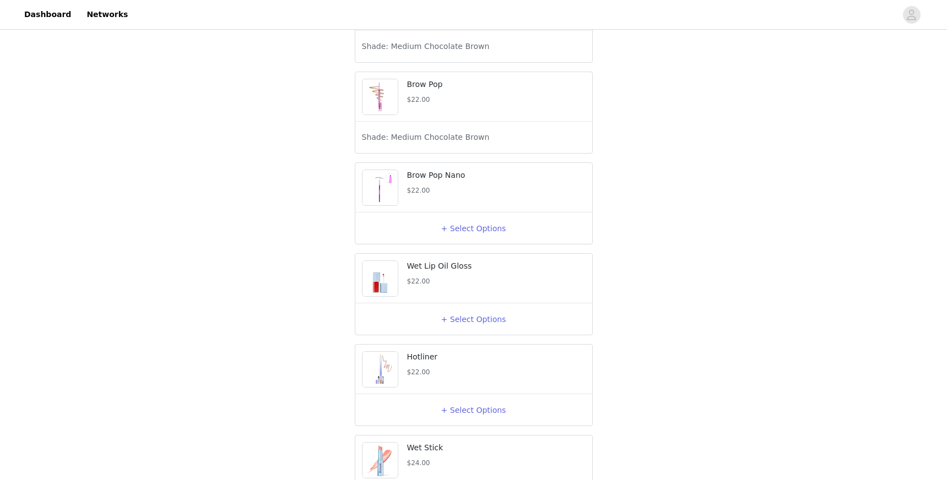
scroll to position [724, 0]
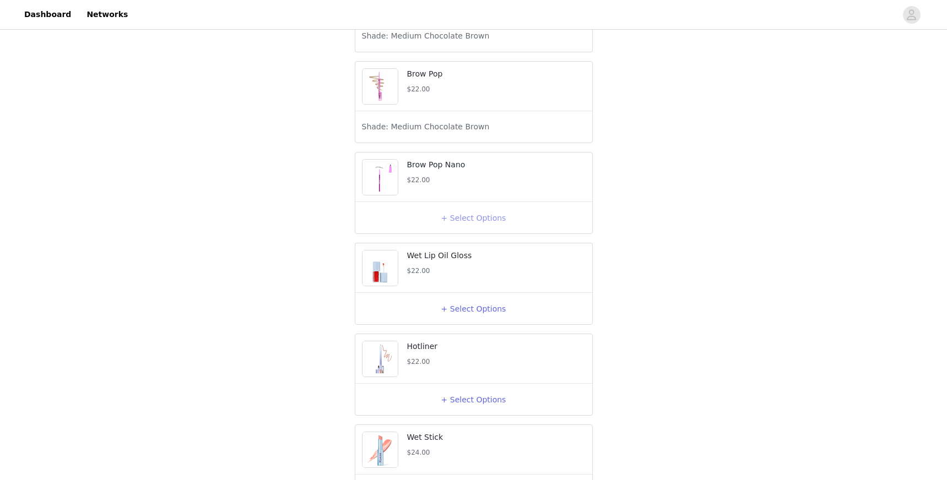
click at [467, 227] on button "+ Select Options" at bounding box center [474, 218] width 44 height 18
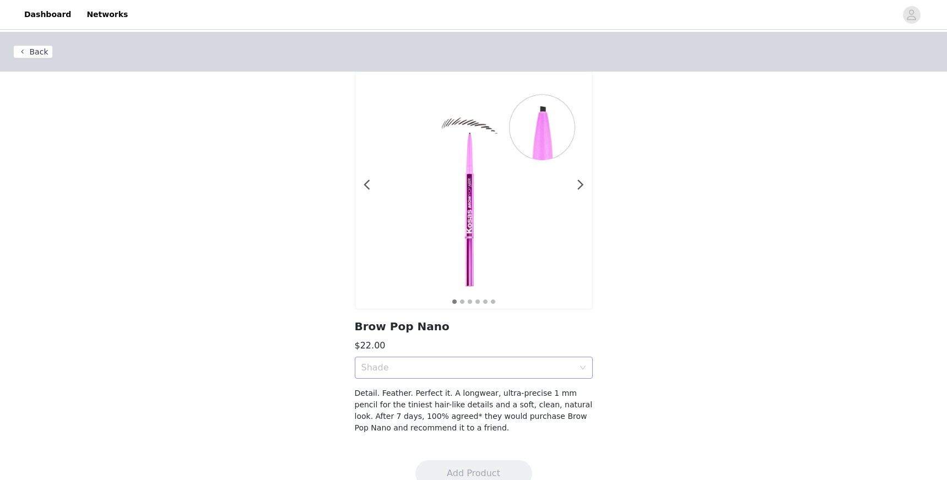
click at [465, 367] on div "Shade" at bounding box center [467, 367] width 213 height 11
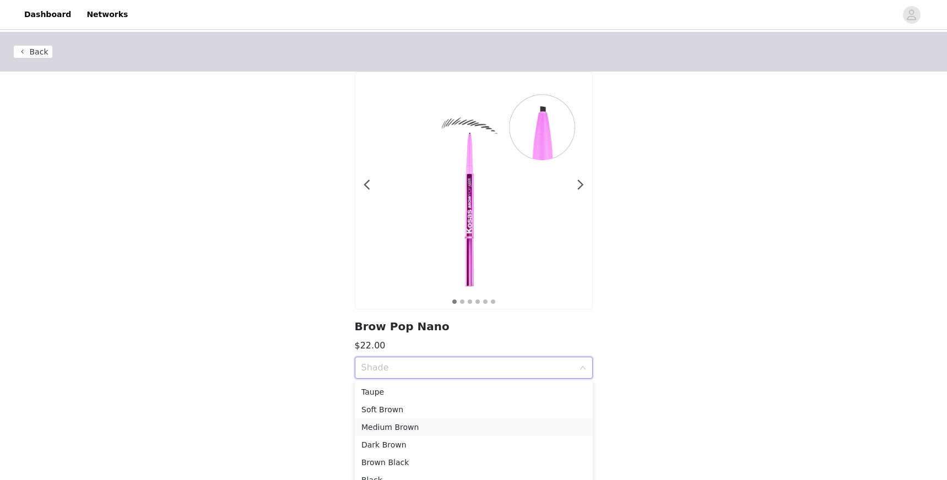
click at [453, 422] on div "Medium Brown" at bounding box center [473, 427] width 225 height 12
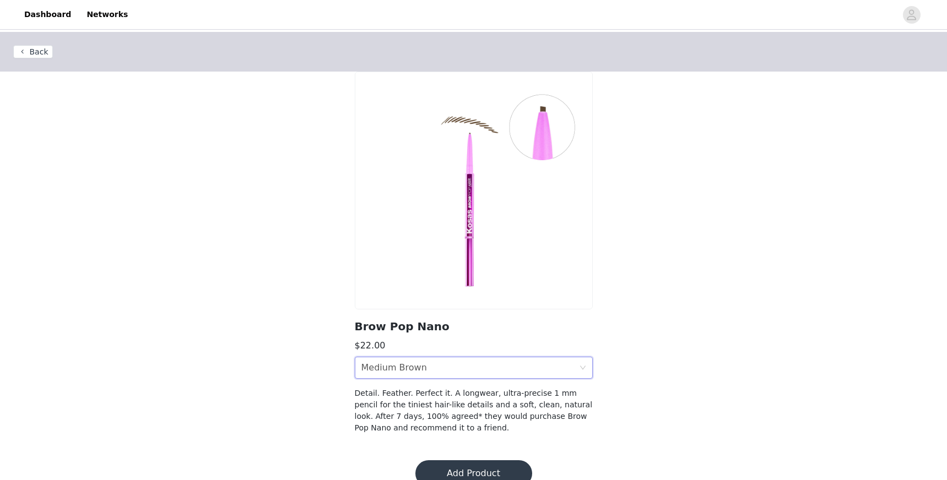
scroll to position [20, 0]
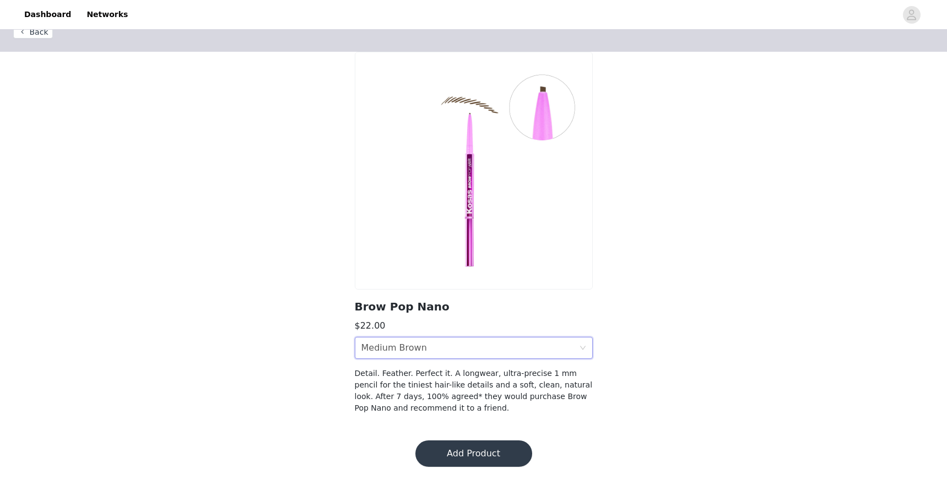
click at [468, 454] on button "Add Product" at bounding box center [473, 454] width 117 height 26
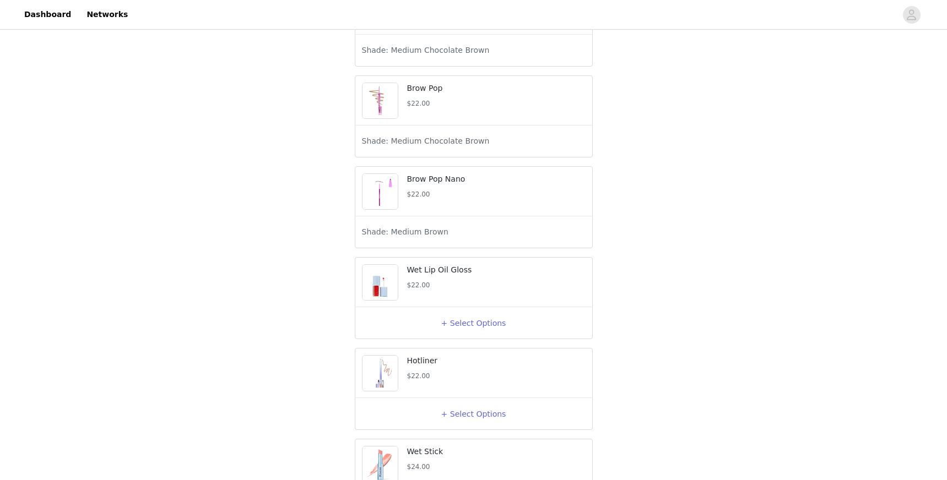
scroll to position [711, 0]
click at [475, 331] on button "+ Select Options" at bounding box center [474, 322] width 44 height 18
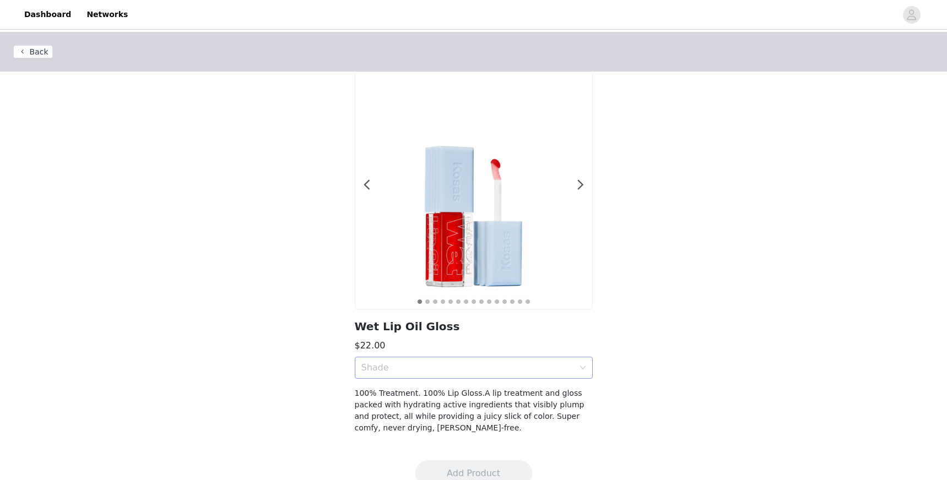
click at [471, 375] on div "Shade" at bounding box center [470, 368] width 218 height 21
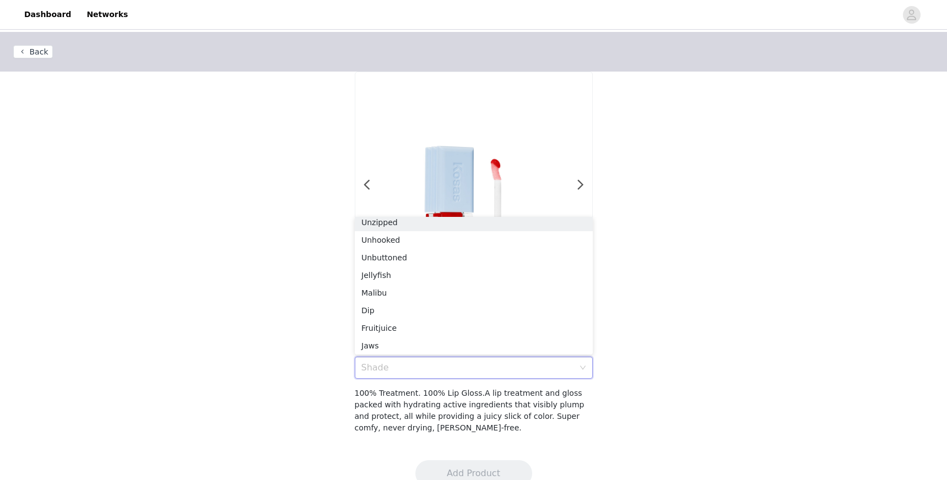
click at [663, 305] on div "Back 1 2 3 4 5 6 7 8 9 10 11 12 13 14 15 Wet Lip Oil Gloss $22.00 Shade 100% Tr…" at bounding box center [473, 239] width 947 height 415
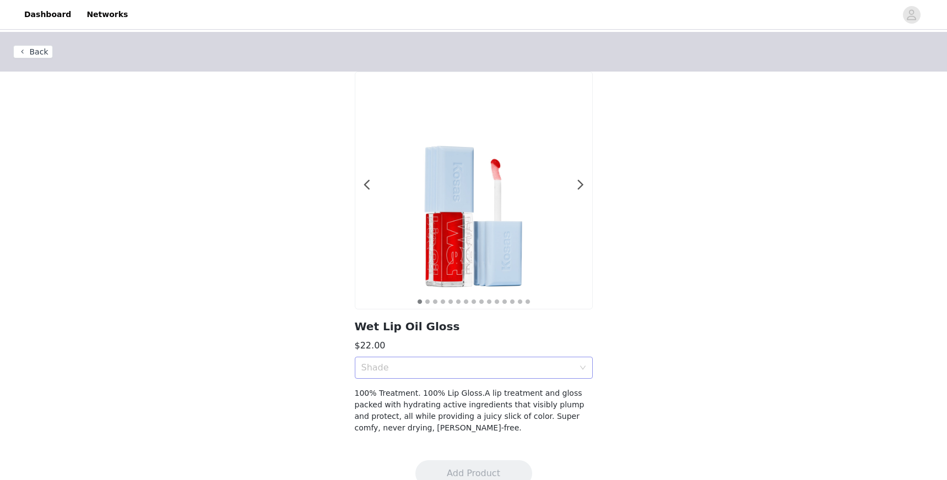
click at [412, 372] on div "Shade" at bounding box center [467, 367] width 213 height 11
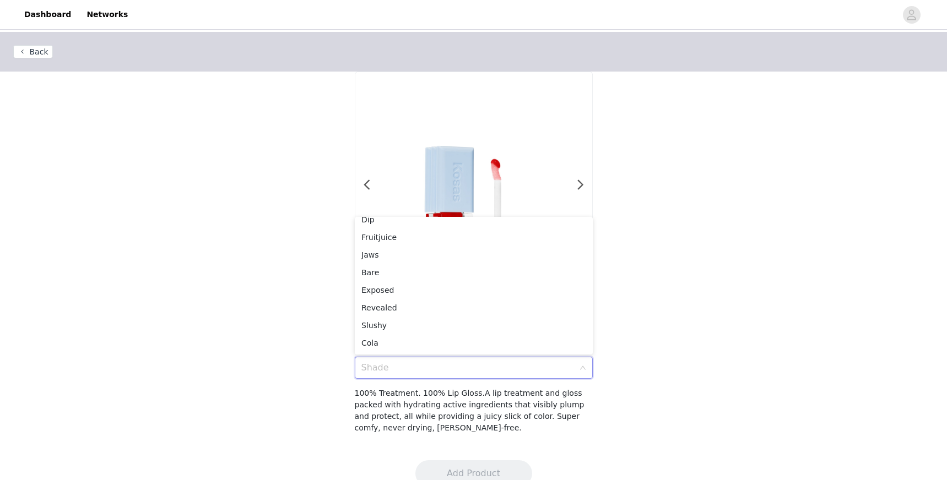
scroll to position [110, 0]
click at [380, 277] on div "Exposed" at bounding box center [473, 277] width 225 height 12
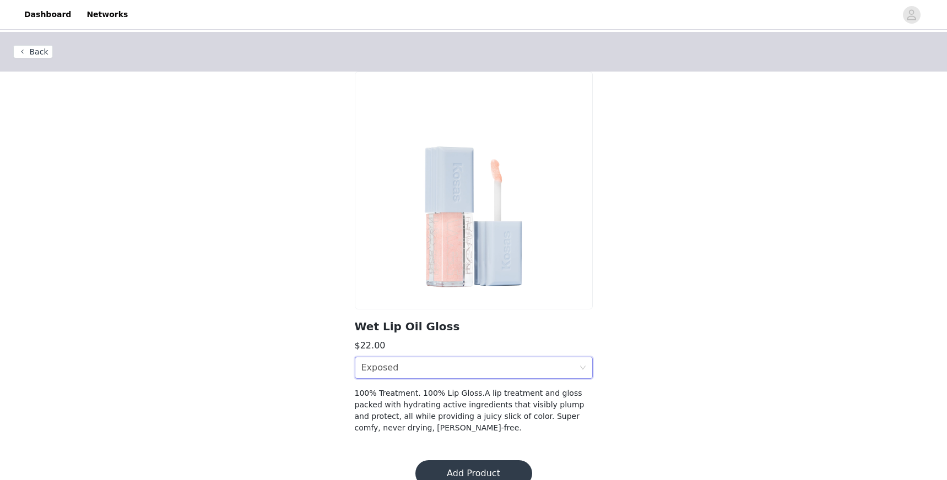
scroll to position [20, 0]
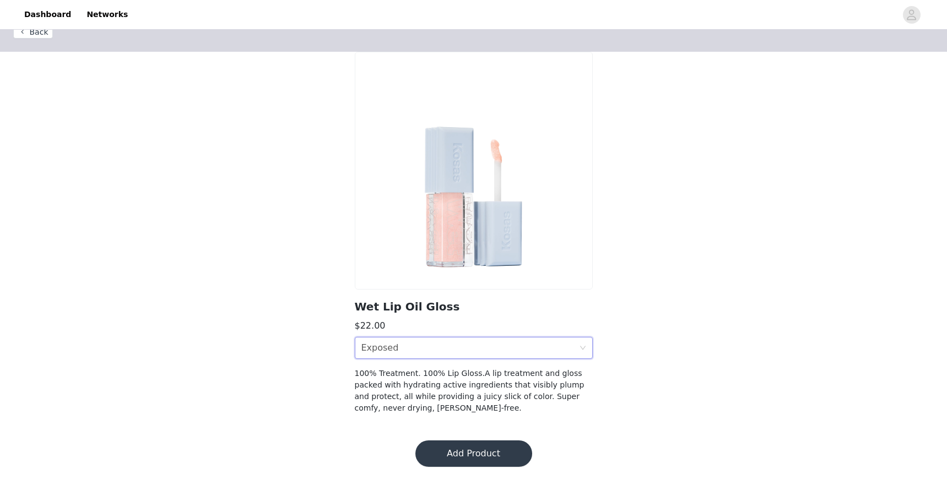
click at [468, 454] on button "Add Product" at bounding box center [473, 454] width 117 height 26
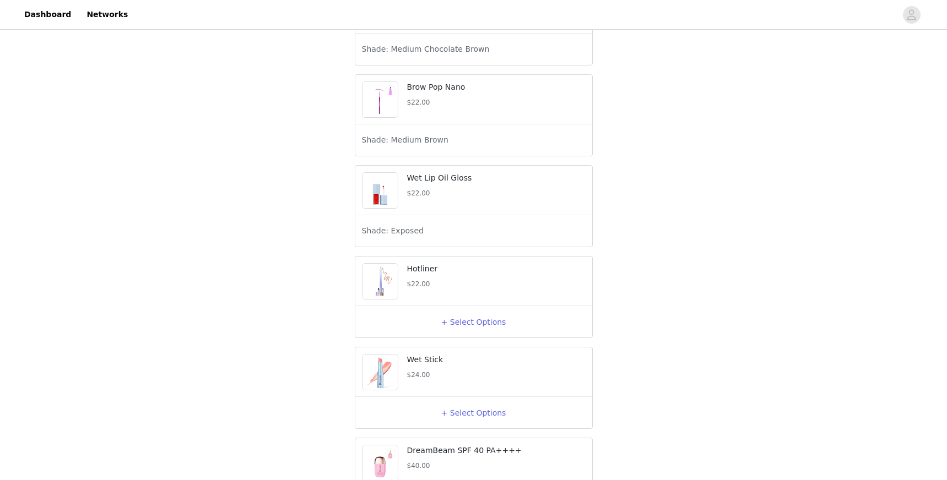
scroll to position [809, 0]
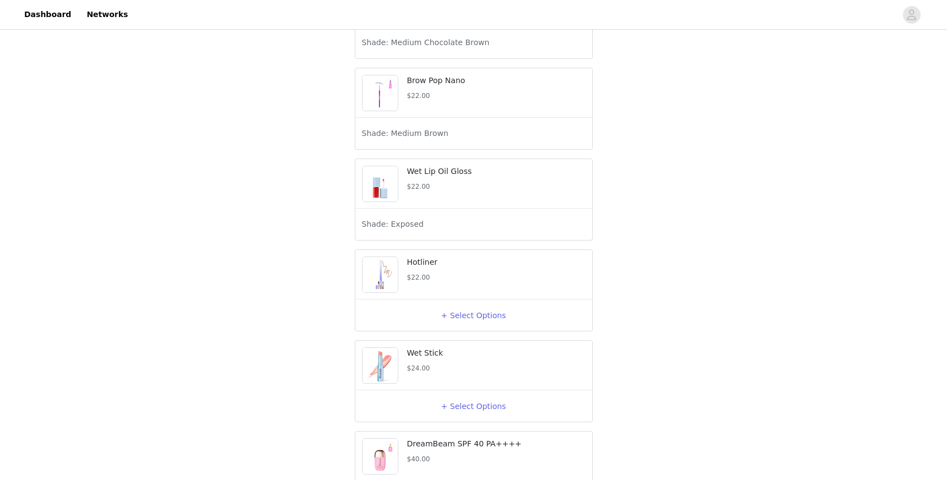
click at [407, 230] on span "Shade: Exposed" at bounding box center [393, 225] width 62 height 12
click at [405, 234] on div "Shade: Exposed" at bounding box center [474, 225] width 224 height 18
click at [389, 202] on img at bounding box center [379, 183] width 35 height 35
click at [438, 177] on p "Wet Lip Oil Gloss" at bounding box center [496, 172] width 178 height 12
click at [408, 230] on span "Shade: Exposed" at bounding box center [393, 225] width 62 height 12
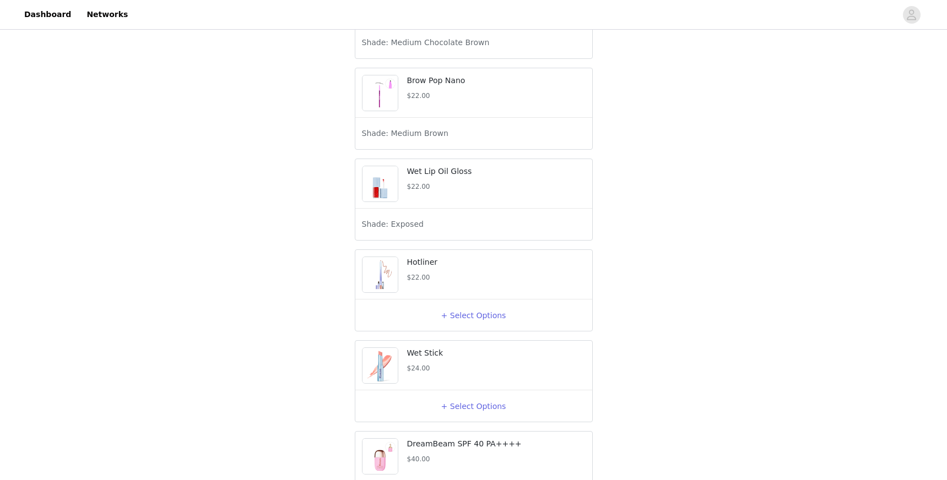
click at [379, 230] on span "Shade: Exposed" at bounding box center [393, 225] width 62 height 12
click at [475, 324] on button "+ Select Options" at bounding box center [474, 316] width 44 height 18
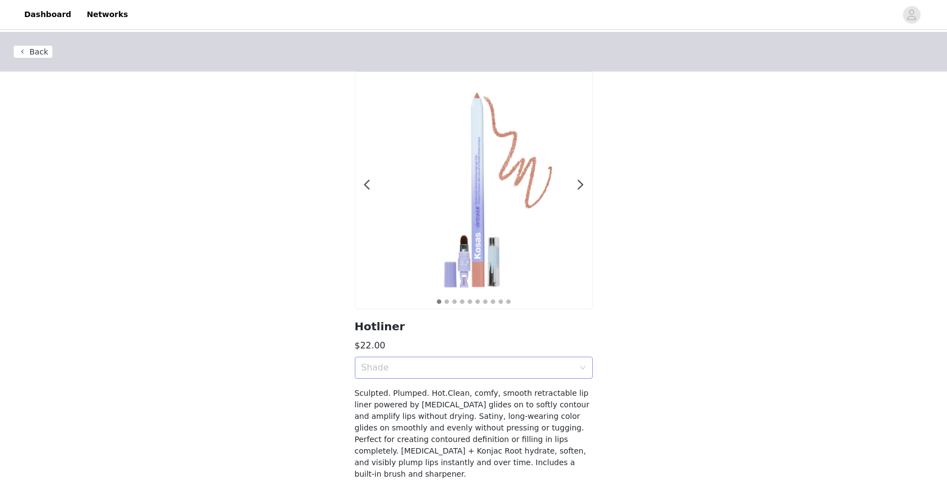
click at [470, 366] on div "Shade" at bounding box center [467, 367] width 213 height 11
click at [459, 367] on div "Shade" at bounding box center [467, 367] width 213 height 11
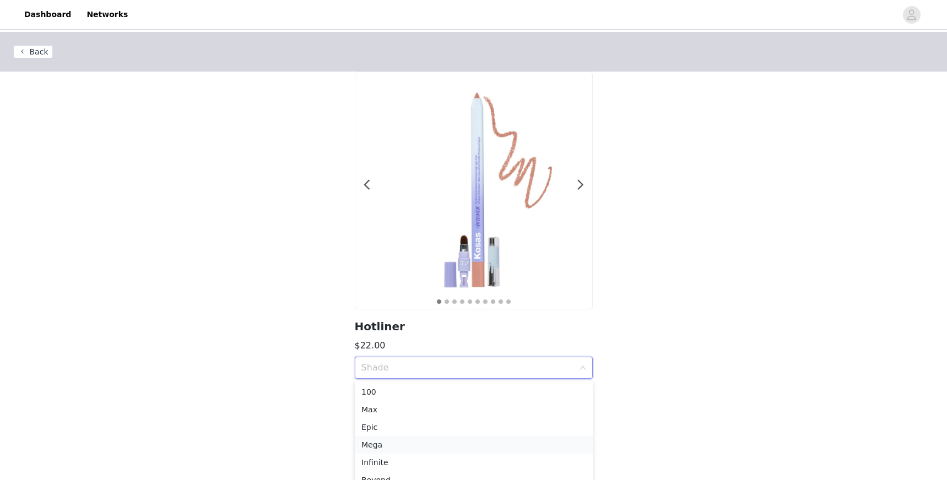
click at [428, 447] on div "Mega" at bounding box center [473, 445] width 225 height 12
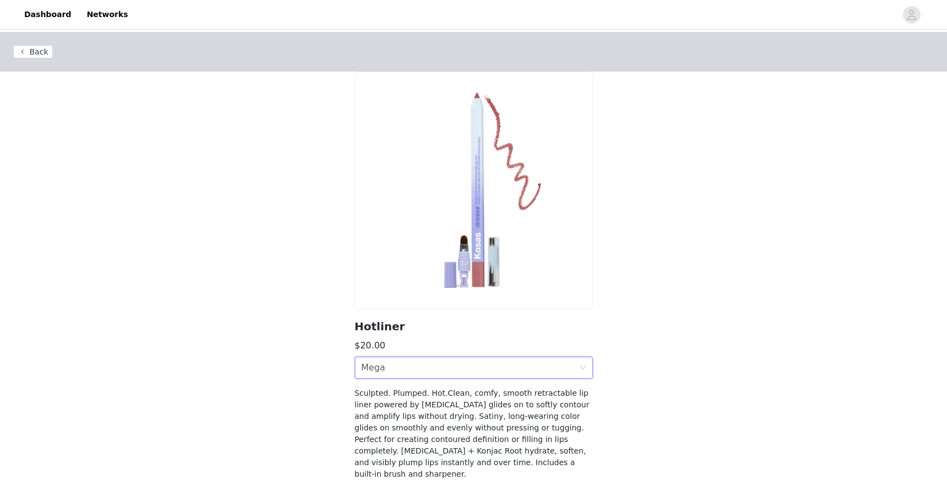
scroll to position [55, 0]
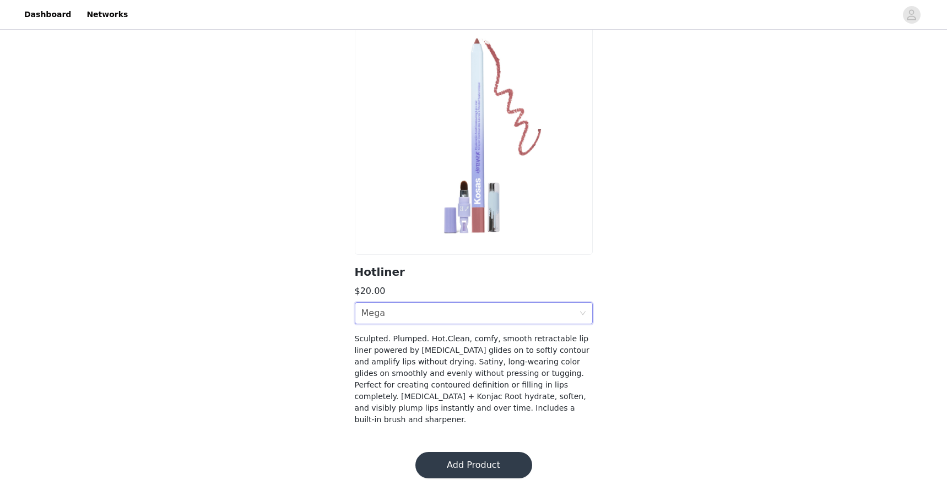
click at [492, 452] on button "Add Product" at bounding box center [473, 465] width 117 height 26
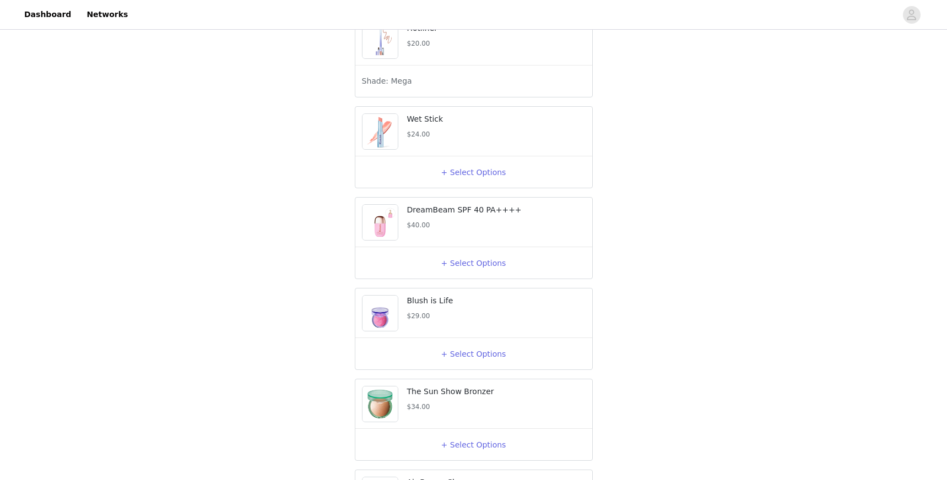
scroll to position [1127, 0]
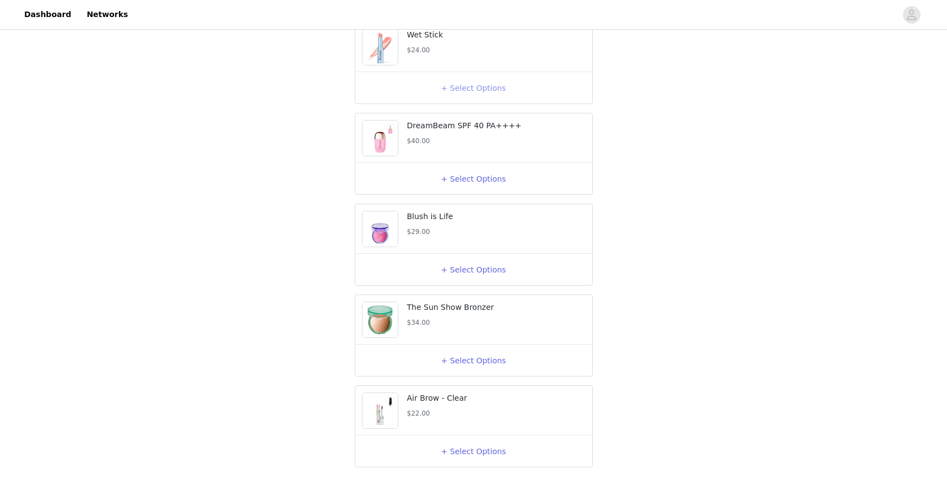
click at [459, 96] on button "+ Select Options" at bounding box center [474, 88] width 44 height 18
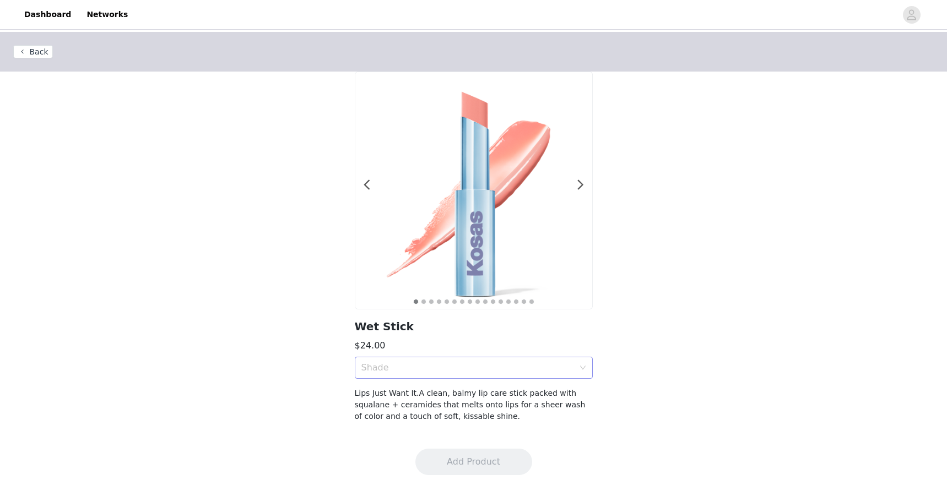
click at [445, 372] on div "Shade" at bounding box center [467, 367] width 213 height 11
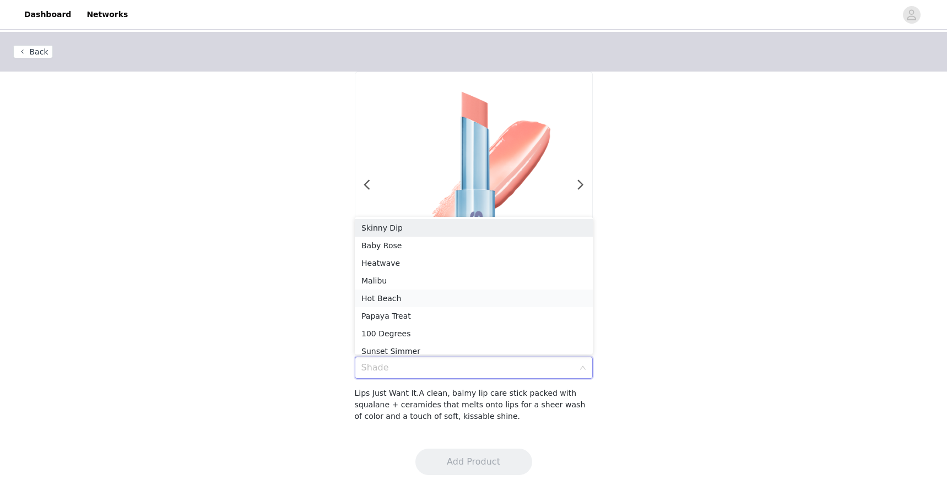
scroll to position [6, 0]
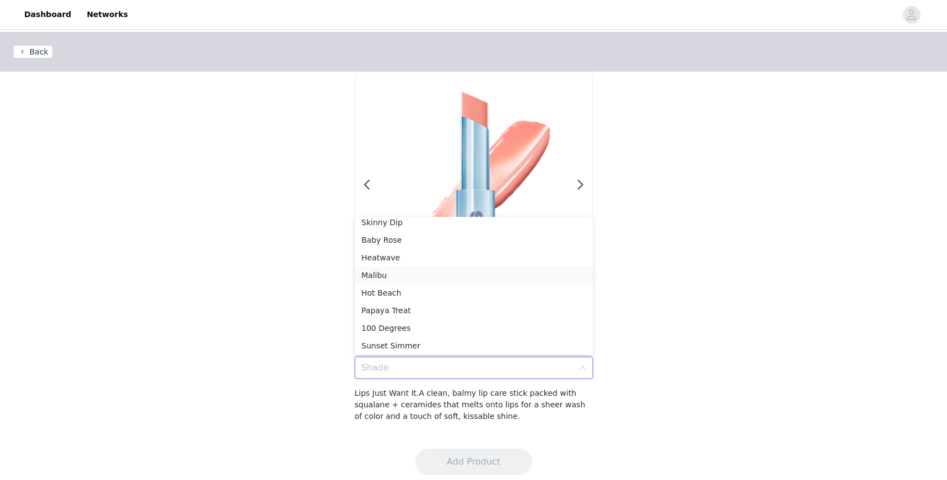
click at [451, 273] on div "Malibu" at bounding box center [473, 275] width 225 height 12
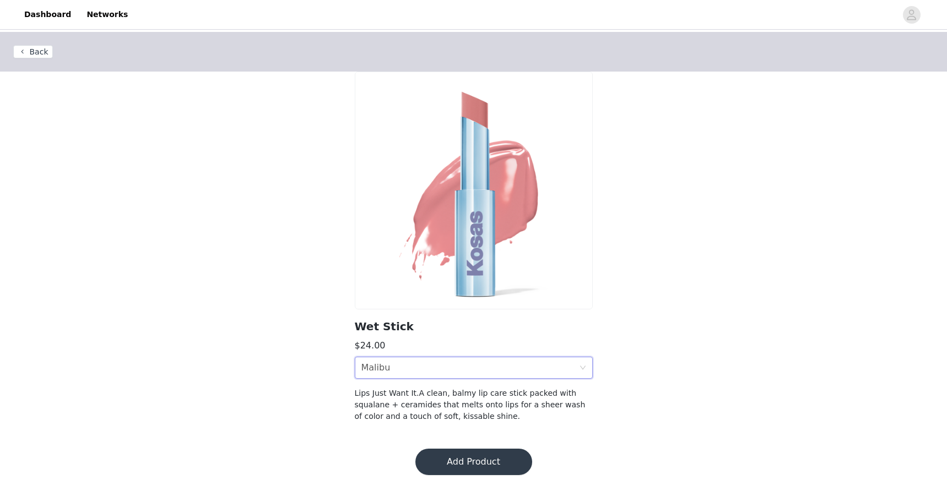
click at [469, 454] on button "Add Product" at bounding box center [473, 462] width 117 height 26
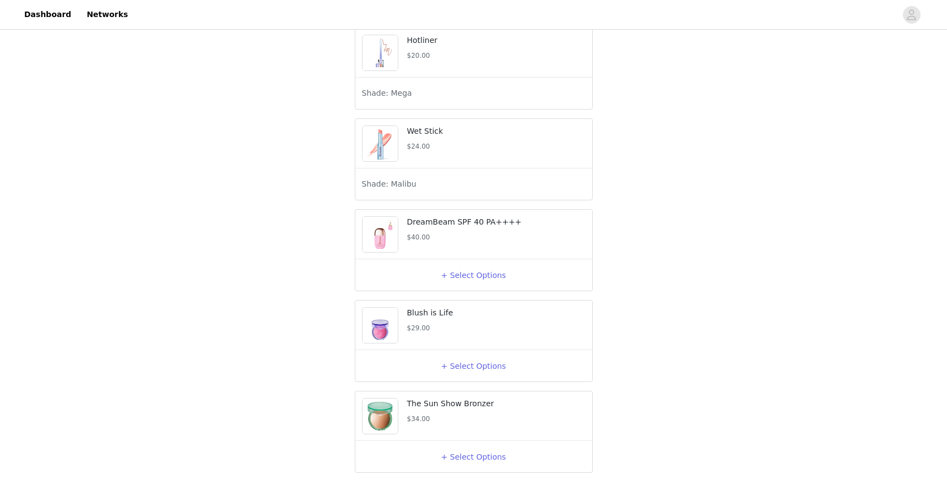
scroll to position [1036, 0]
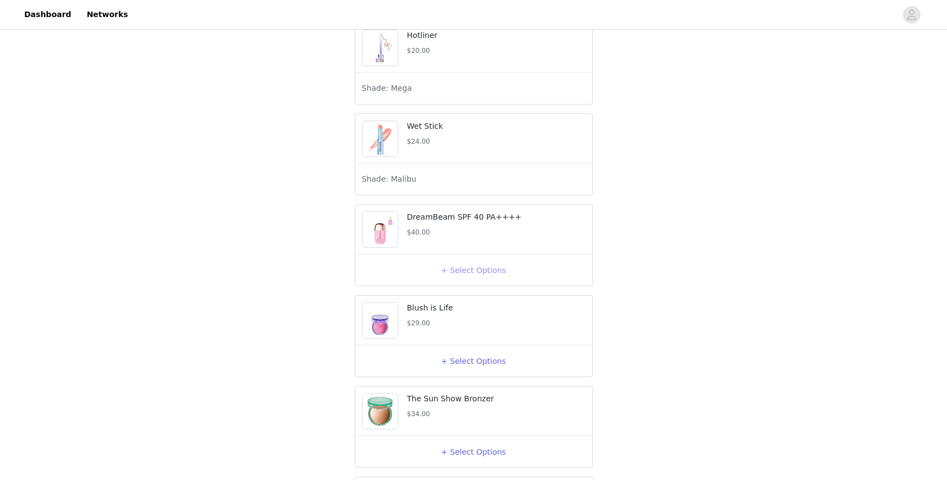
click at [470, 279] on button "+ Select Options" at bounding box center [474, 271] width 44 height 18
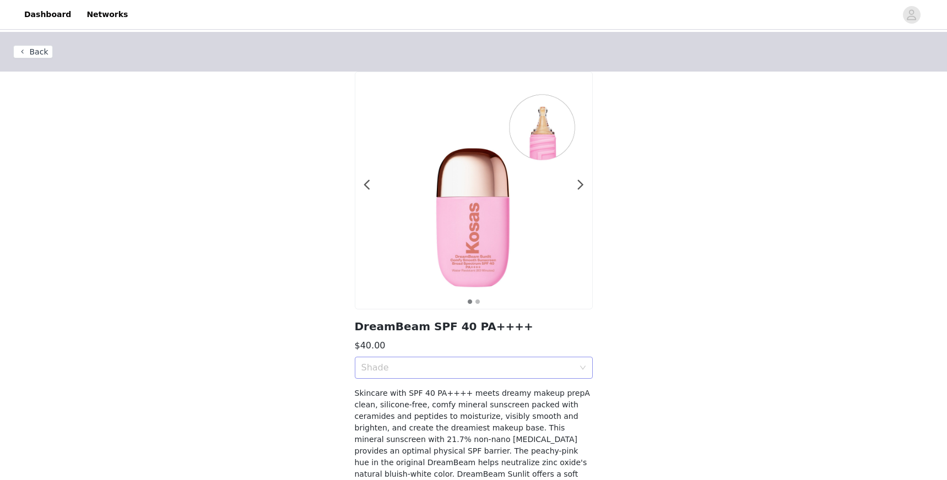
click at [467, 368] on div "Shade" at bounding box center [467, 367] width 213 height 11
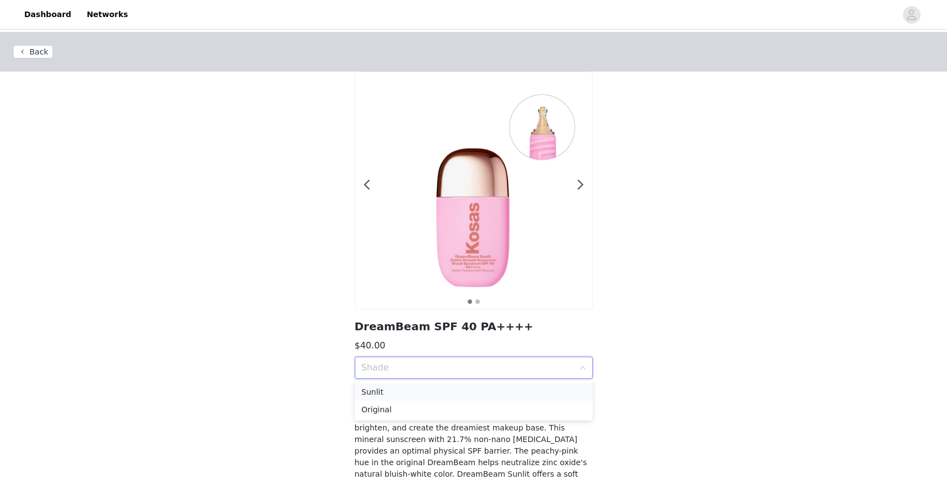
click at [466, 395] on div "Sunlit" at bounding box center [473, 392] width 225 height 12
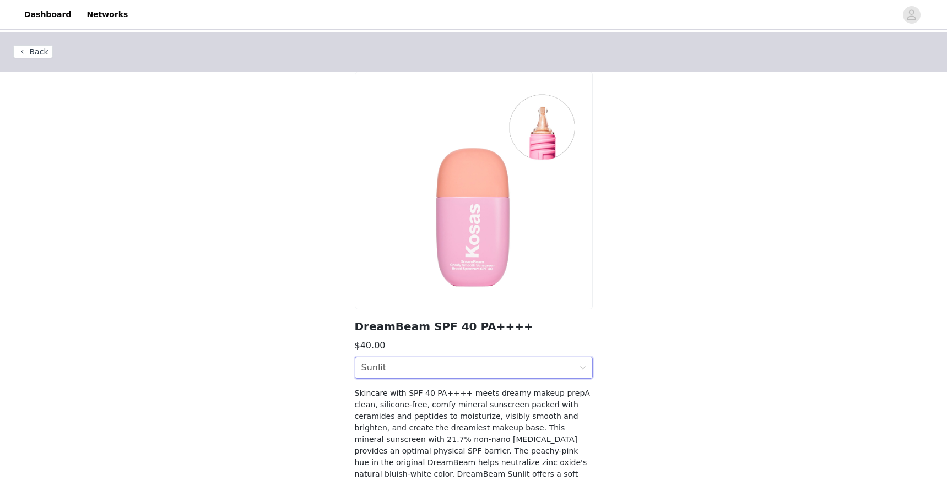
click at [466, 366] on div "Shade Sunlit" at bounding box center [470, 368] width 218 height 21
click at [464, 410] on div "Original" at bounding box center [473, 410] width 225 height 12
click at [477, 366] on div "Shade Original" at bounding box center [470, 368] width 218 height 21
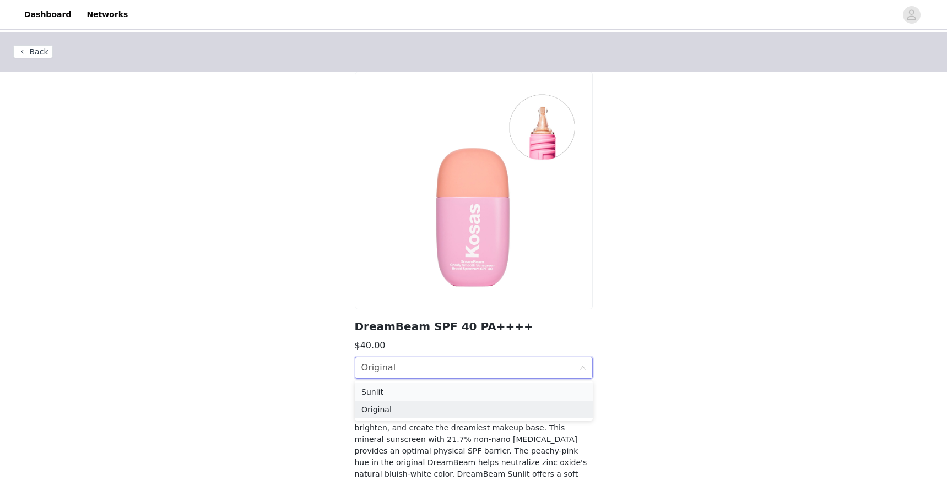
click at [472, 390] on div "Sunlit" at bounding box center [473, 392] width 225 height 12
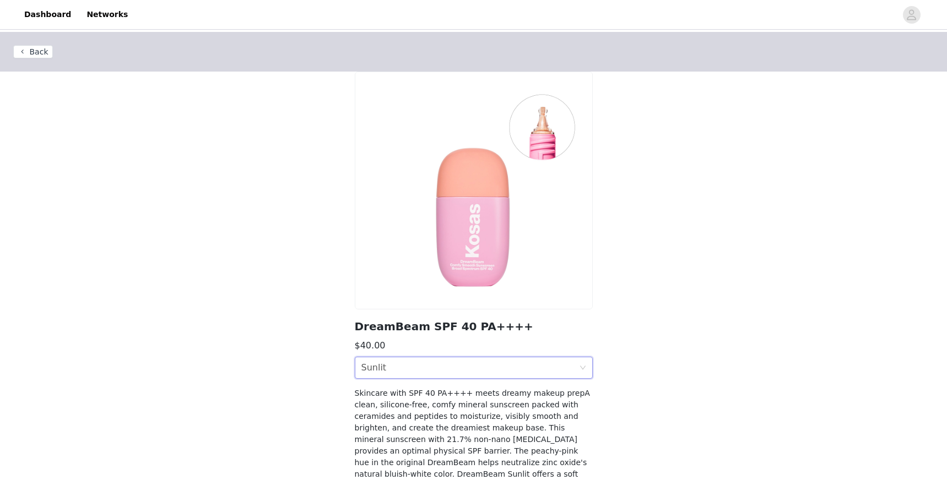
scroll to position [89, 0]
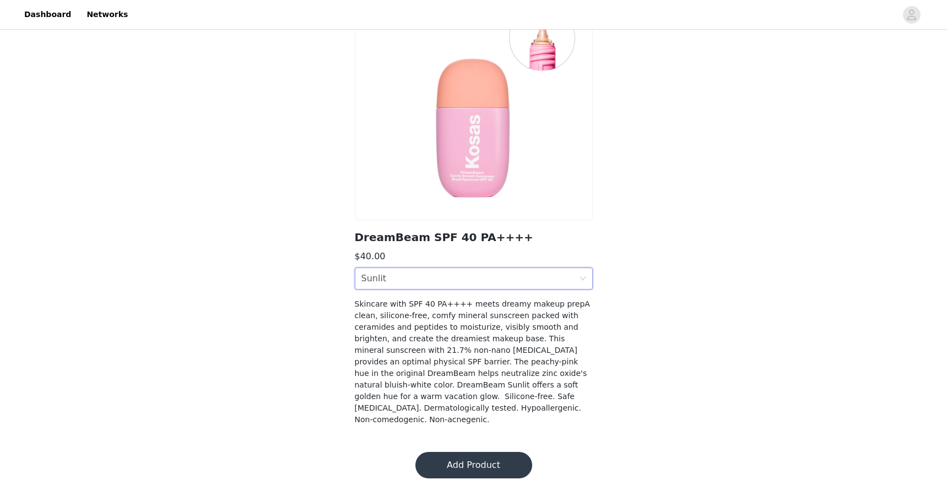
click at [479, 452] on button "Add Product" at bounding box center [473, 465] width 117 height 26
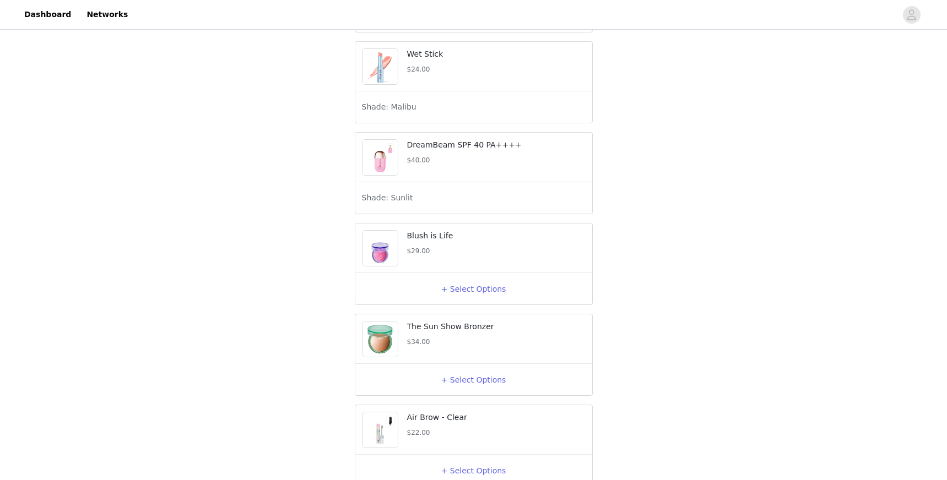
scroll to position [1116, 0]
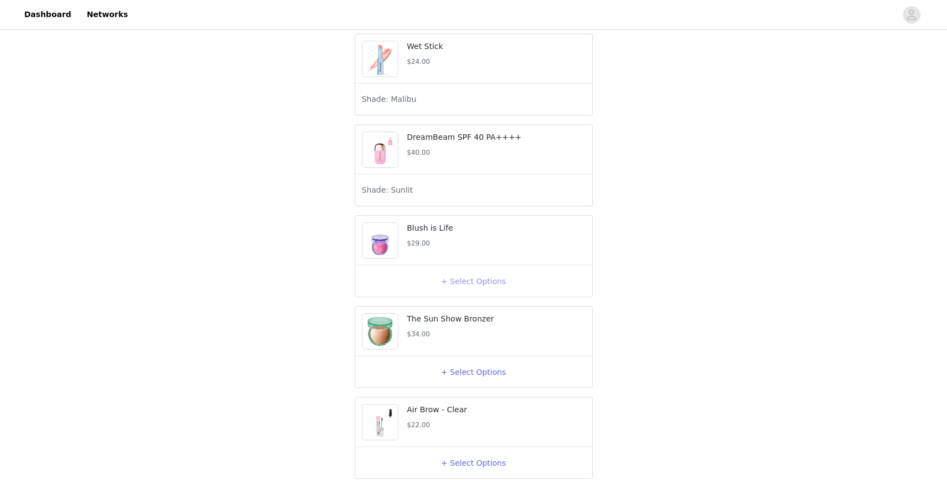
click at [480, 290] on button "+ Select Options" at bounding box center [474, 282] width 44 height 18
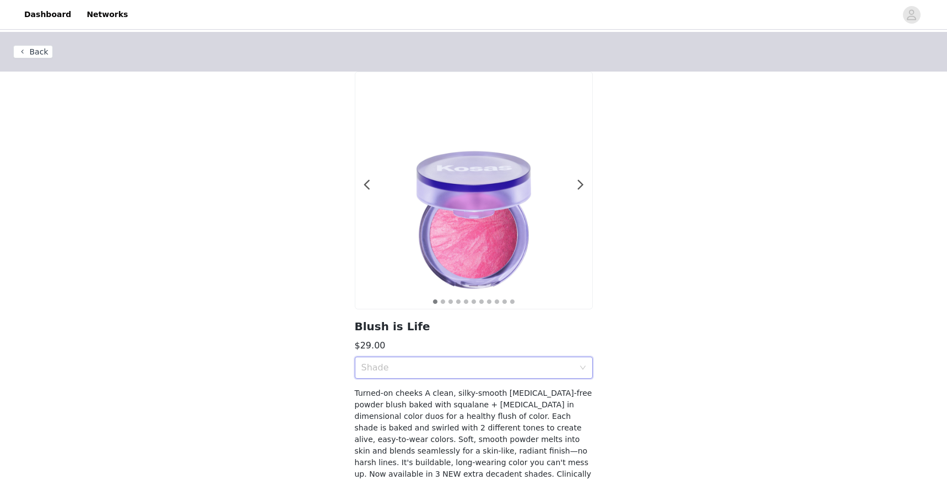
click at [426, 361] on div "Shade" at bounding box center [470, 368] width 218 height 21
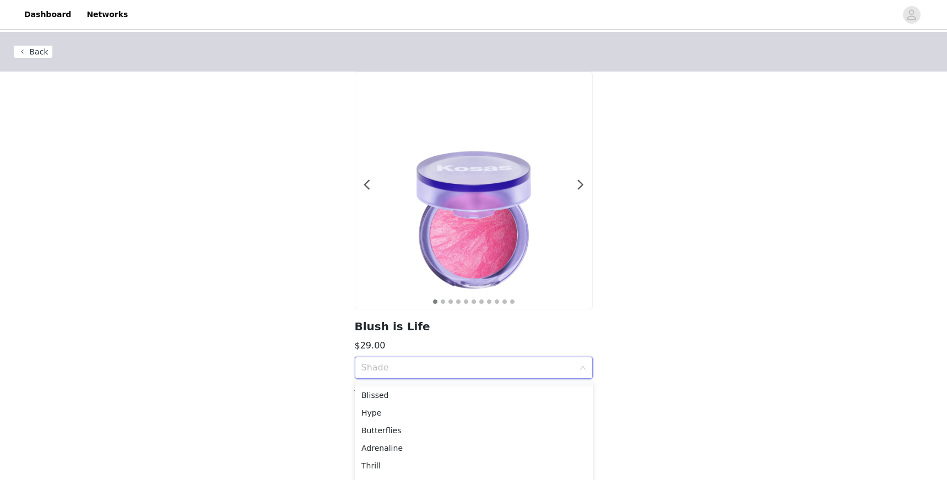
scroll to position [58, 0]
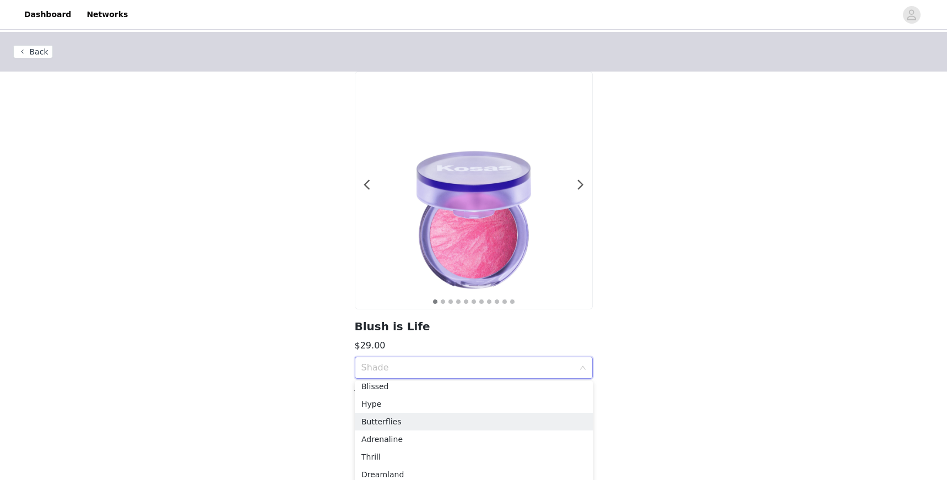
click at [423, 420] on div "Butterflies" at bounding box center [473, 422] width 225 height 12
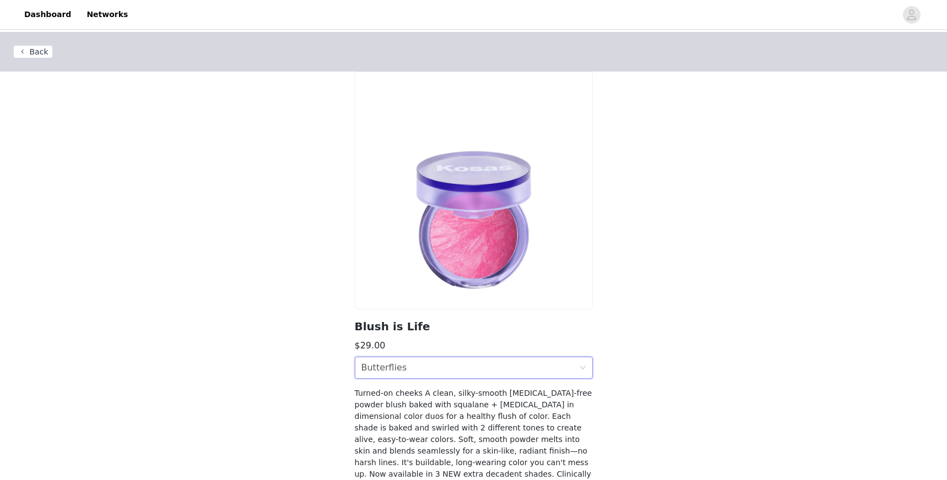
click at [430, 363] on div "Shade Butterflies" at bounding box center [470, 368] width 218 height 21
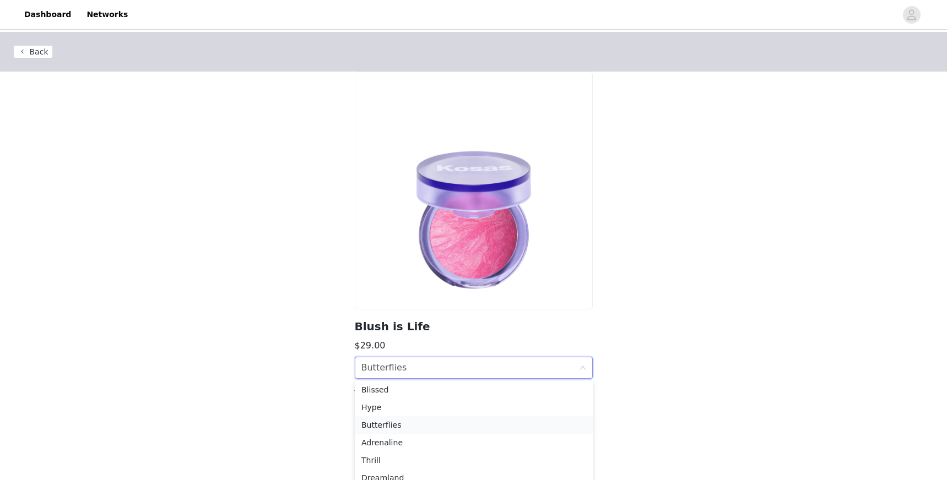
scroll to position [61, 0]
click at [422, 474] on div "Dreamland" at bounding box center [473, 473] width 225 height 12
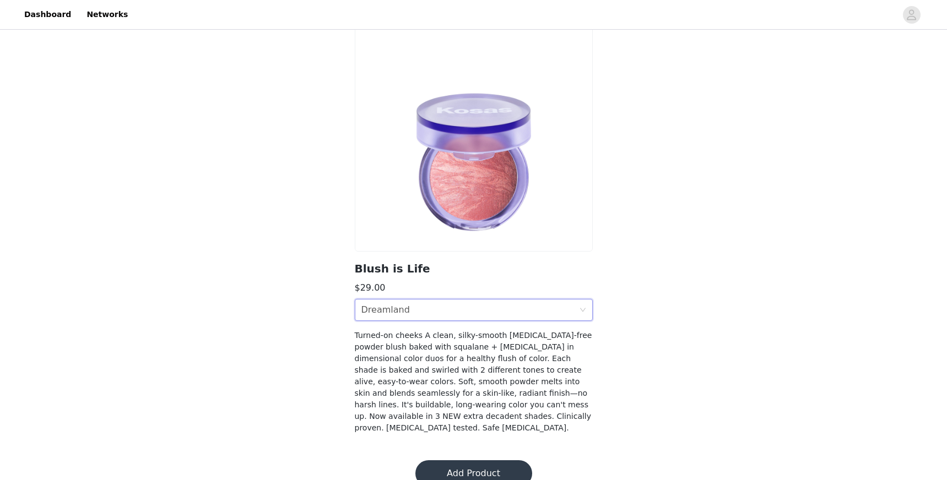
scroll to position [66, 0]
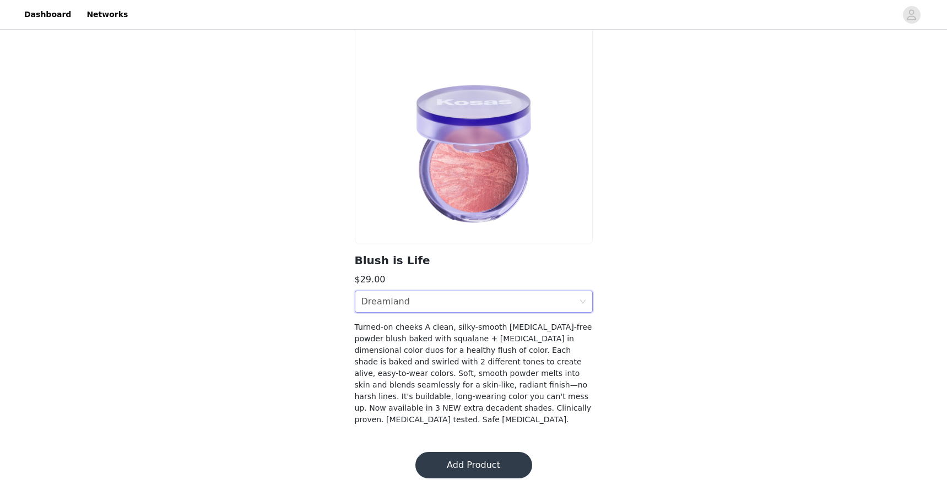
click at [478, 453] on button "Add Product" at bounding box center [473, 465] width 117 height 26
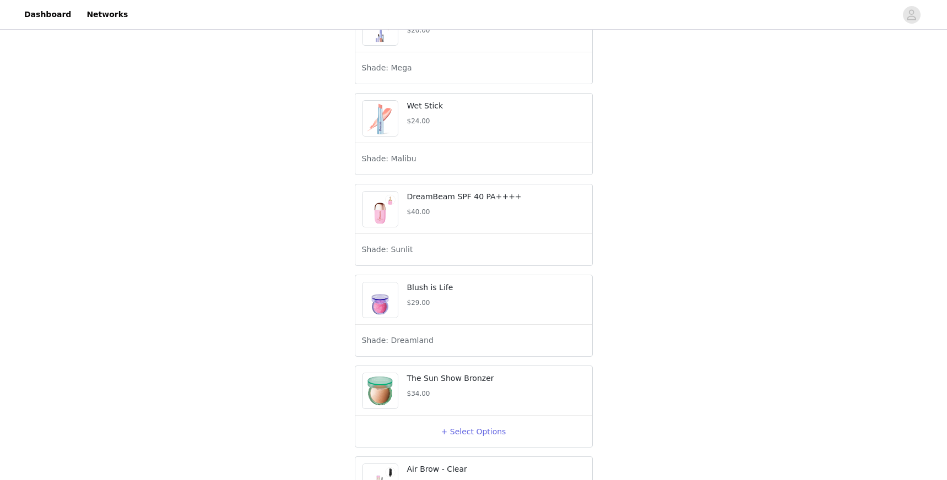
scroll to position [1227, 0]
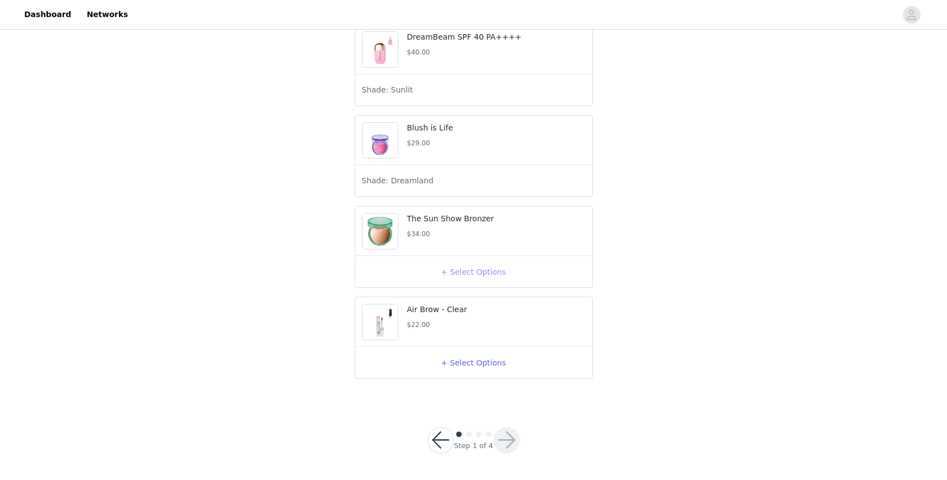
click at [471, 272] on button "+ Select Options" at bounding box center [474, 272] width 44 height 18
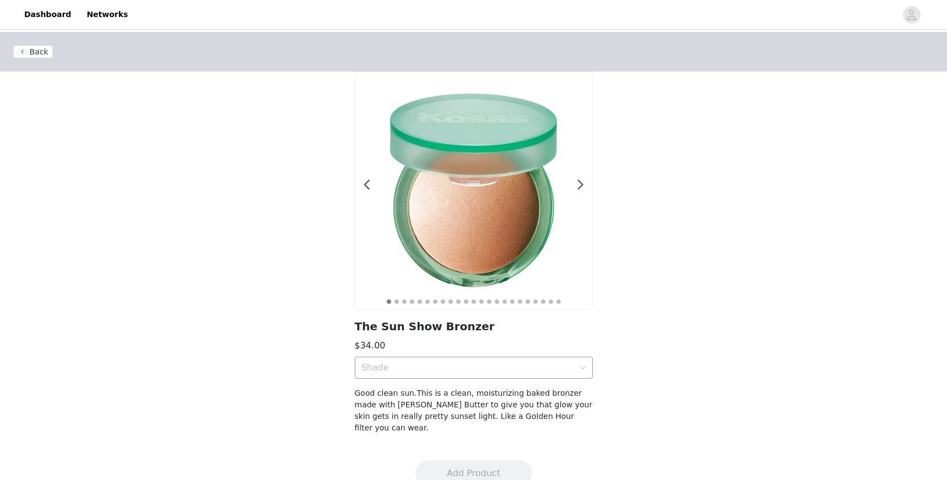
click at [483, 368] on div "Shade" at bounding box center [467, 367] width 213 height 11
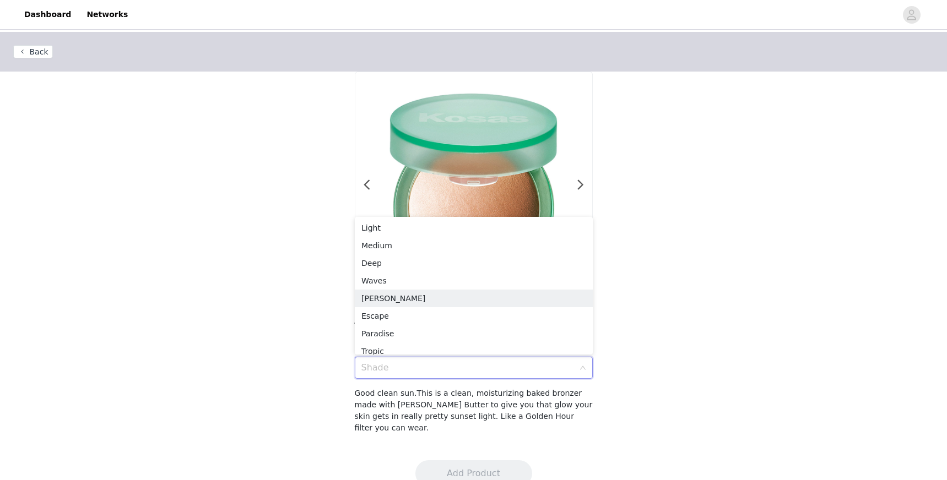
click at [659, 275] on div "Back 1 2 3 4 5 6 7 8 9 10 11 12 13 14 15 16 17 18 19 20 21 22 23 The Sun Show B…" at bounding box center [473, 239] width 947 height 415
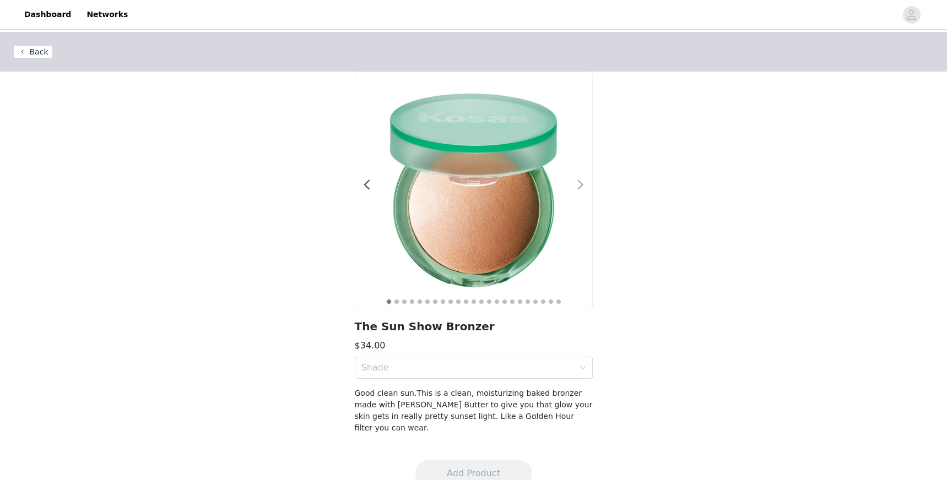
click at [582, 185] on span at bounding box center [580, 185] width 25 height 0
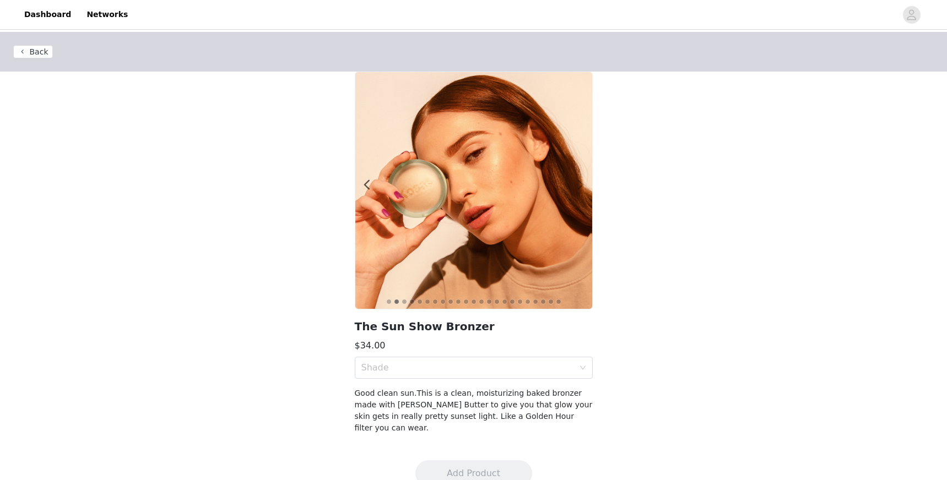
click at [582, 185] on span at bounding box center [580, 185] width 25 height 0
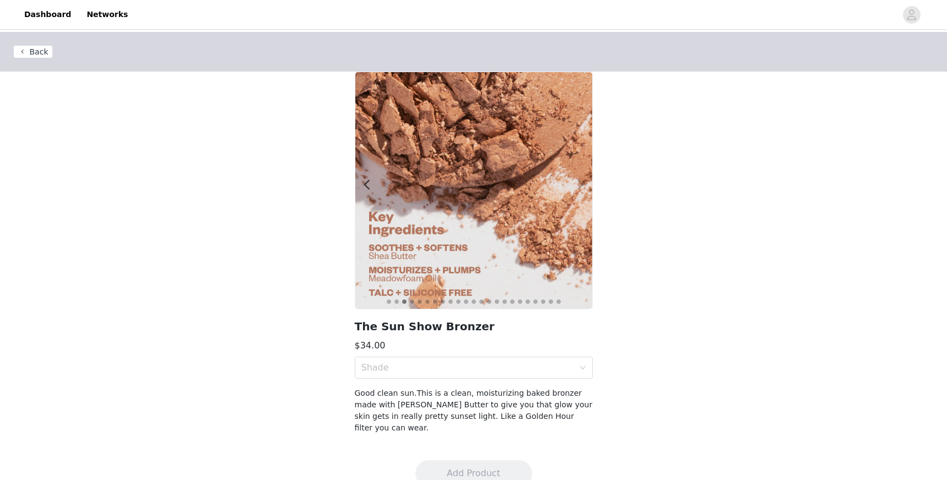
click at [581, 185] on span at bounding box center [580, 185] width 25 height 0
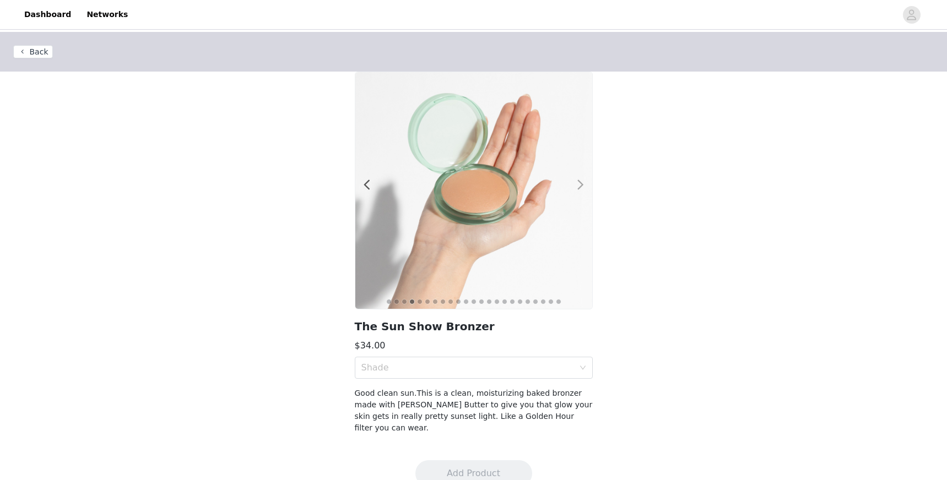
click at [581, 185] on span at bounding box center [580, 185] width 25 height 0
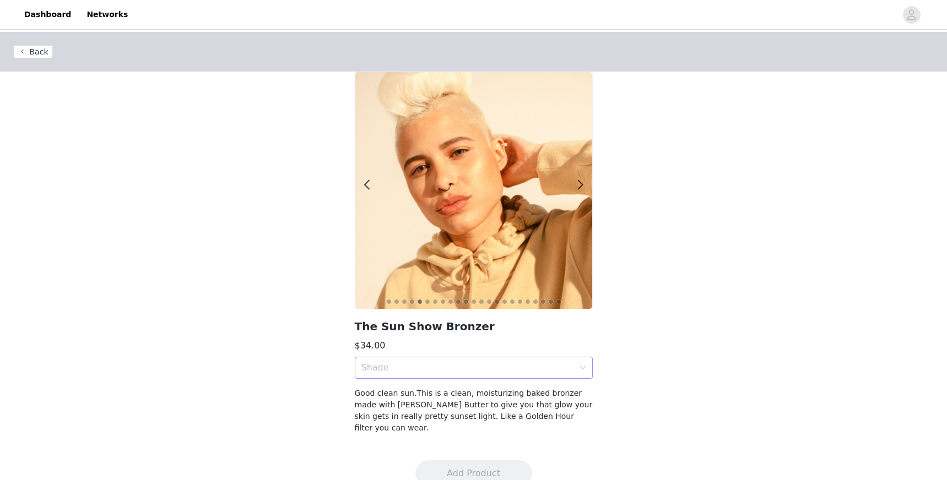
click at [497, 360] on div "Shade" at bounding box center [470, 368] width 218 height 21
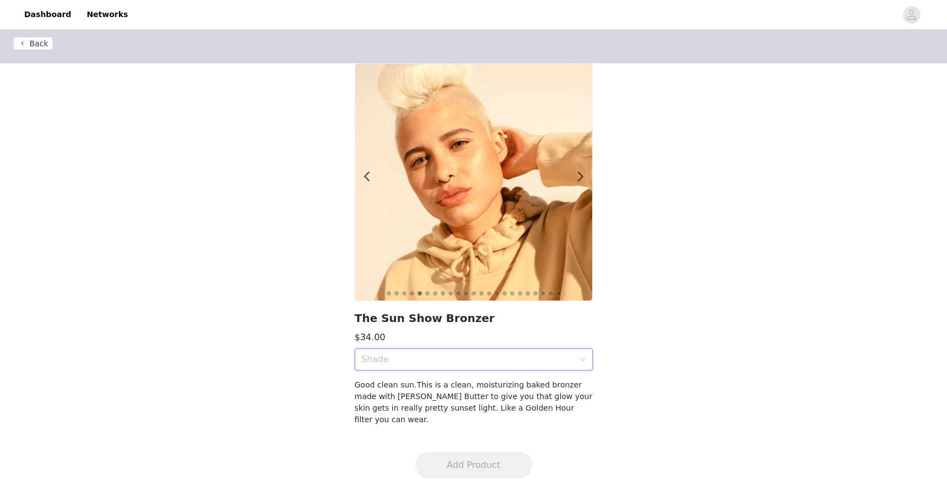
click at [475, 352] on div "Shade" at bounding box center [470, 359] width 218 height 21
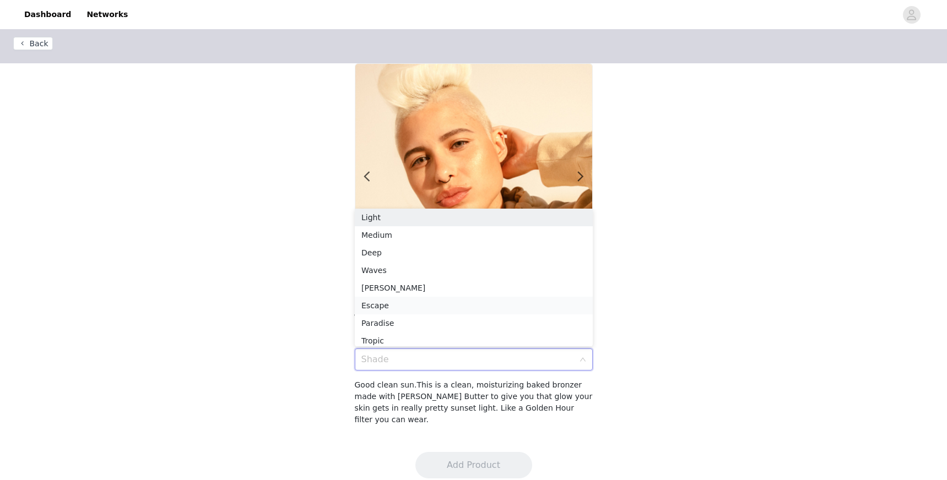
scroll to position [6, 0]
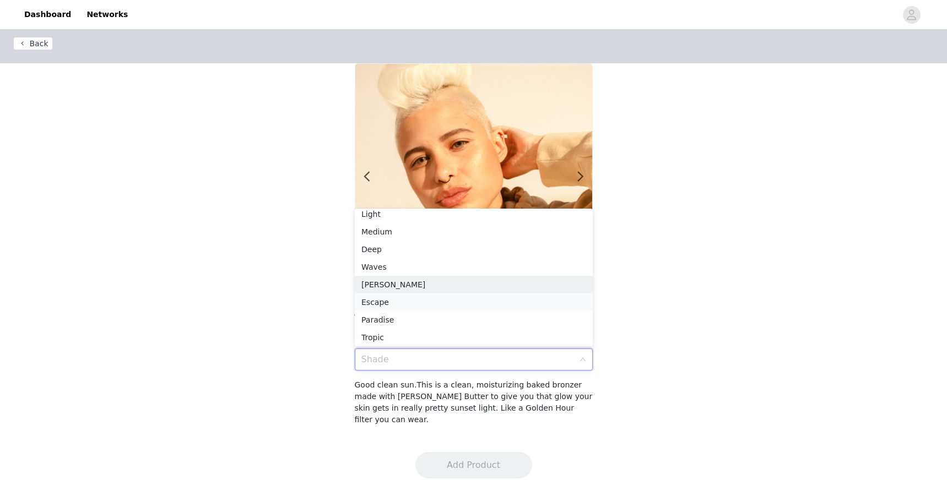
click at [473, 294] on li "Escape" at bounding box center [474, 303] width 238 height 18
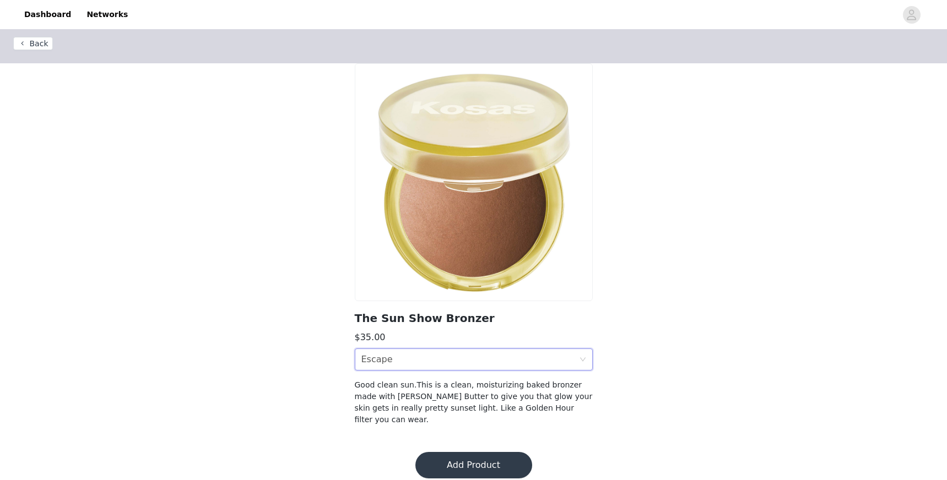
click at [452, 457] on button "Add Product" at bounding box center [473, 465] width 117 height 26
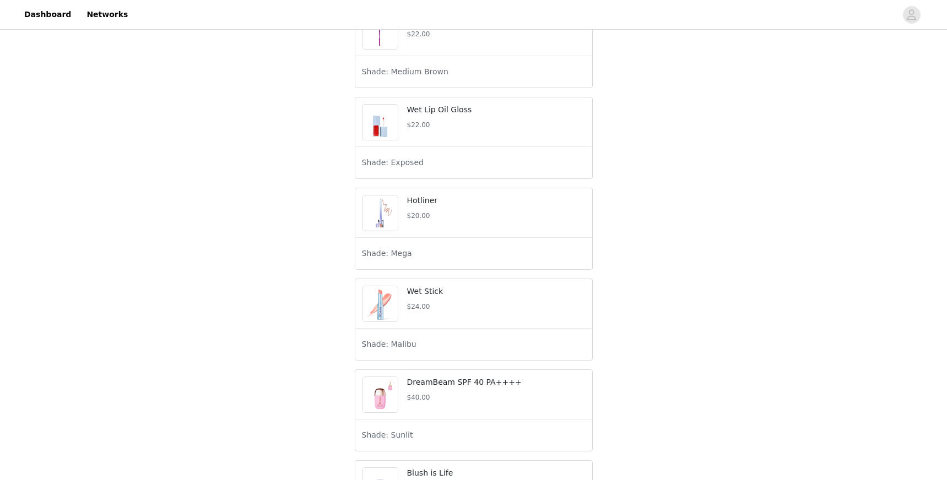
scroll to position [1227, 0]
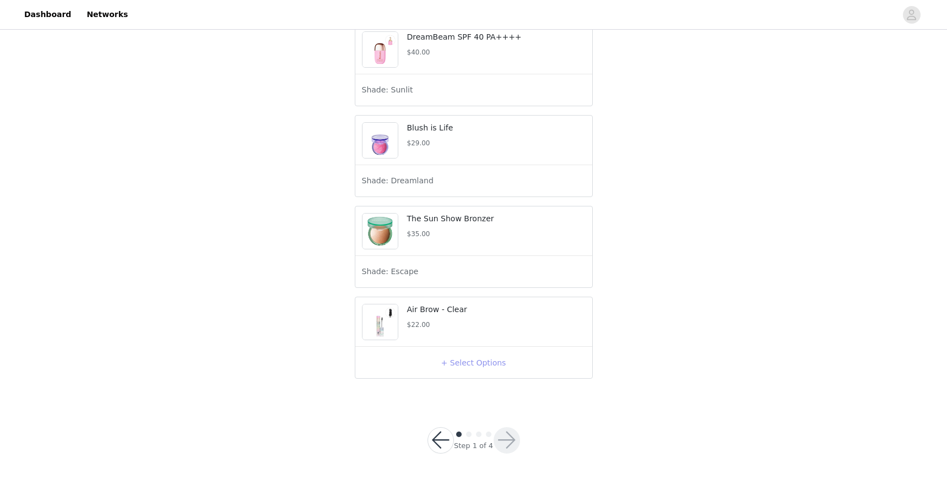
click at [461, 362] on button "+ Select Options" at bounding box center [474, 363] width 44 height 18
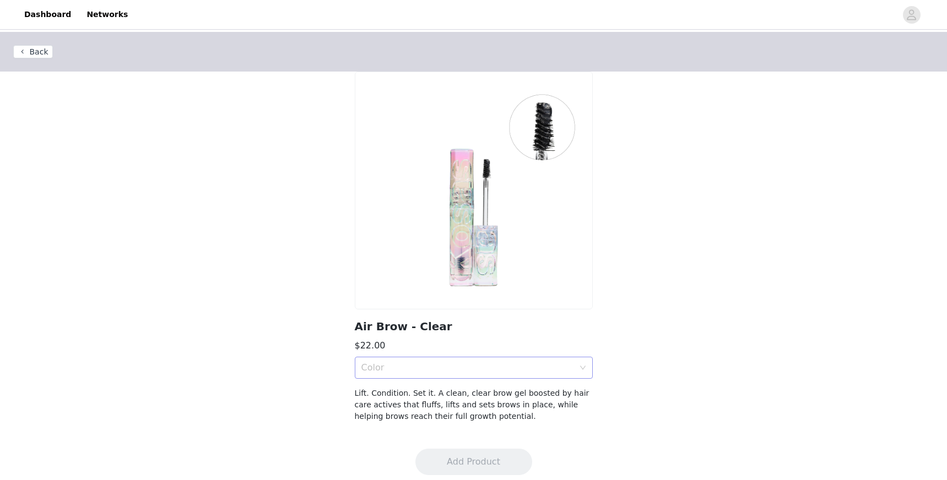
click at [461, 365] on div "Color" at bounding box center [467, 367] width 213 height 11
click at [454, 391] on div "Clear" at bounding box center [473, 392] width 225 height 12
click at [464, 456] on button "Add Product" at bounding box center [473, 462] width 117 height 26
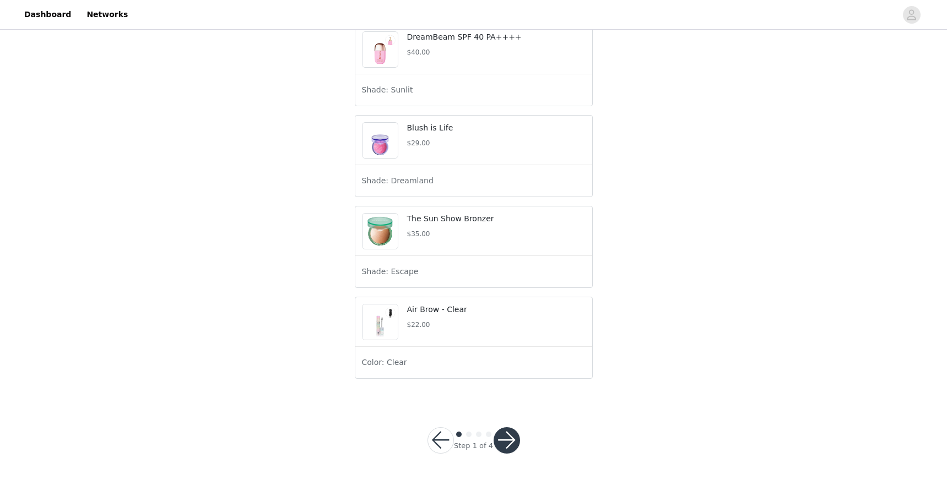
scroll to position [1227, 0]
click at [511, 445] on button "button" at bounding box center [507, 440] width 26 height 26
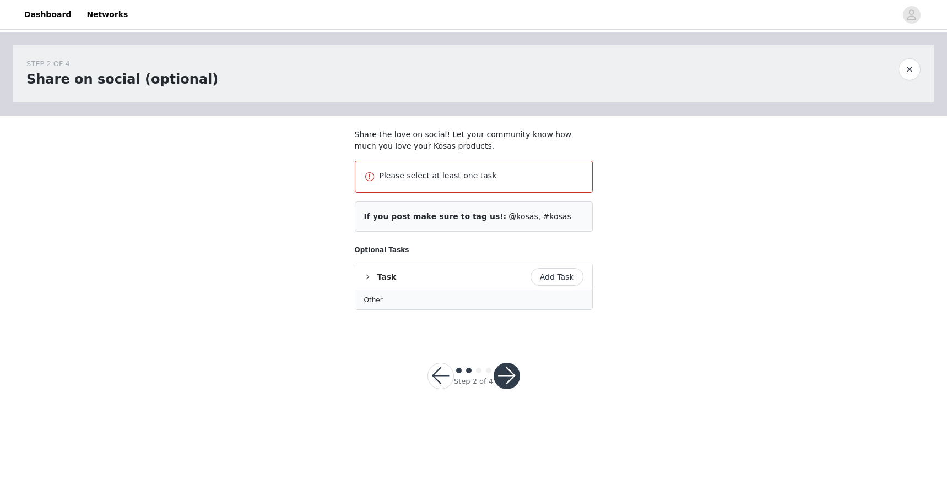
click at [555, 275] on button "Add Task" at bounding box center [556, 277] width 53 height 18
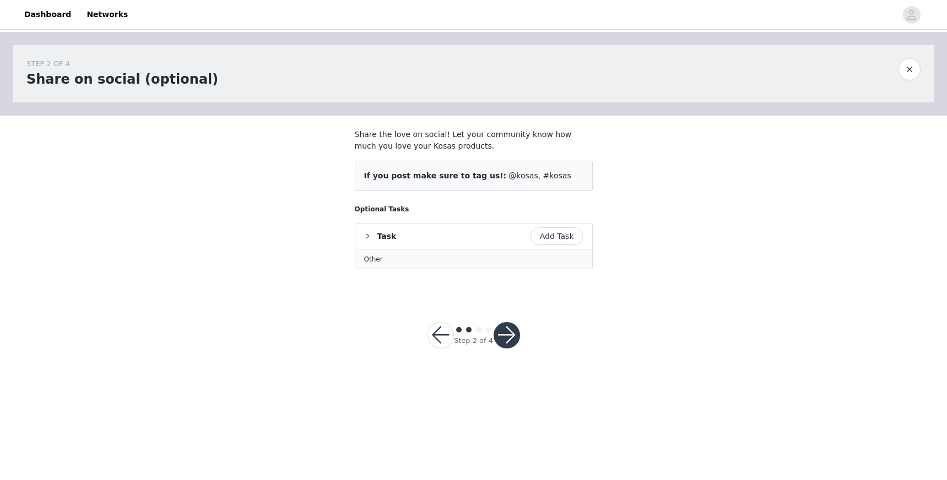
click at [554, 235] on button "Add Task" at bounding box center [556, 237] width 53 height 18
click at [380, 236] on div "Task" at bounding box center [473, 236] width 237 height 25
click at [509, 344] on button "button" at bounding box center [507, 341] width 26 height 26
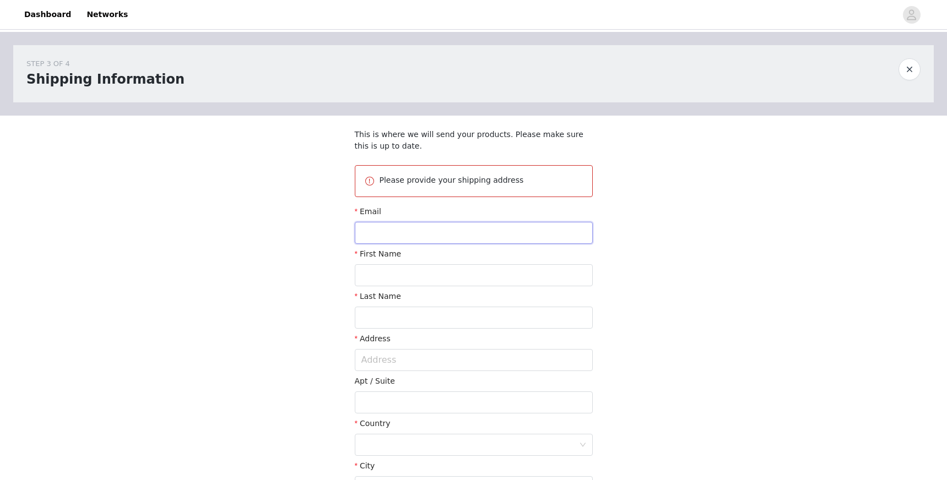
click at [494, 228] on input "text" at bounding box center [474, 233] width 238 height 22
type input "[EMAIL_ADDRESS][DOMAIN_NAME]"
type input "[GEOGRAPHIC_DATA]"
type input "Westbrooke"
type input "[STREET_ADDRESS]"
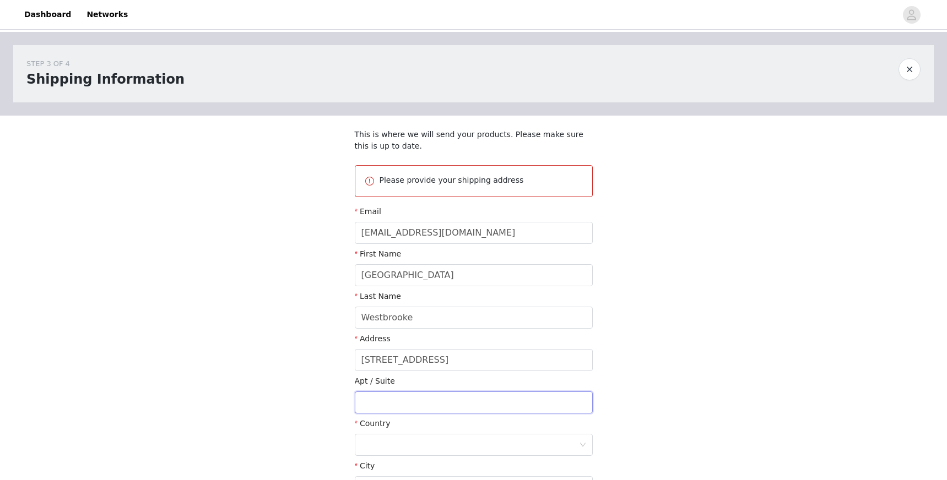
type input "Apt 1925"
type input "[GEOGRAPHIC_DATA]"
type input "75287"
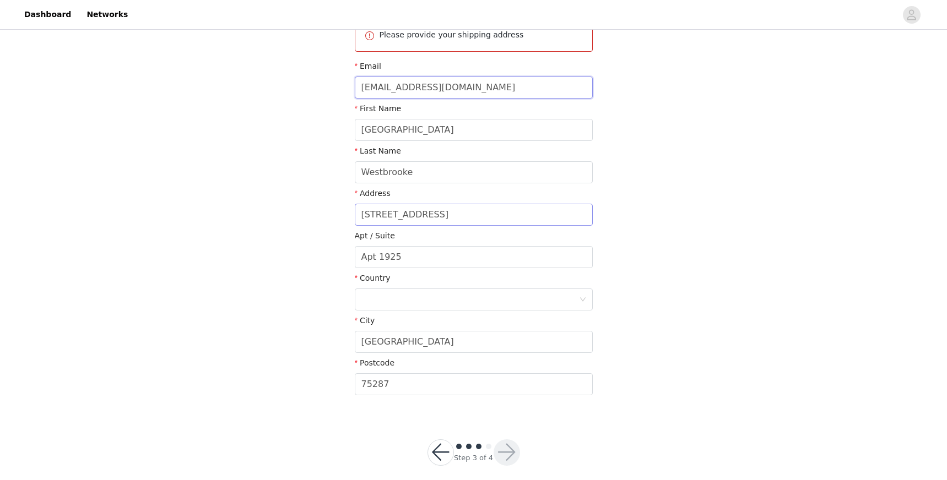
scroll to position [157, 0]
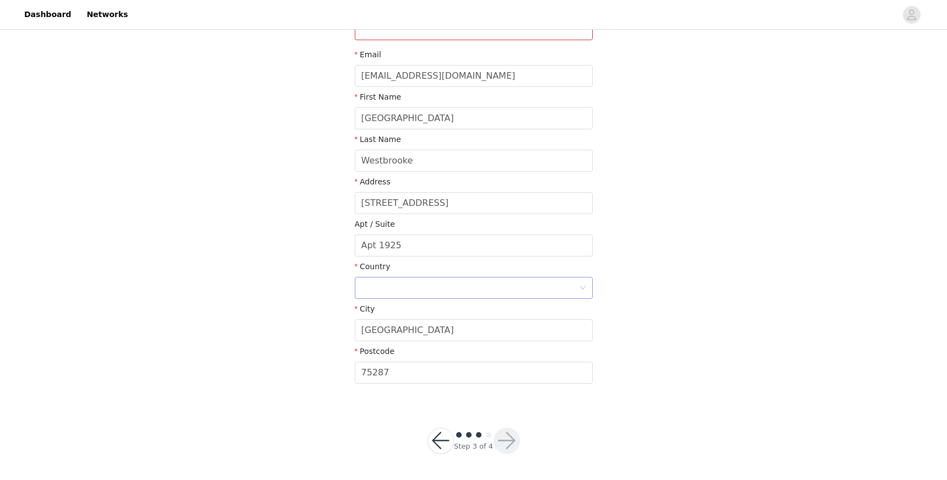
click at [454, 284] on div at bounding box center [470, 288] width 218 height 21
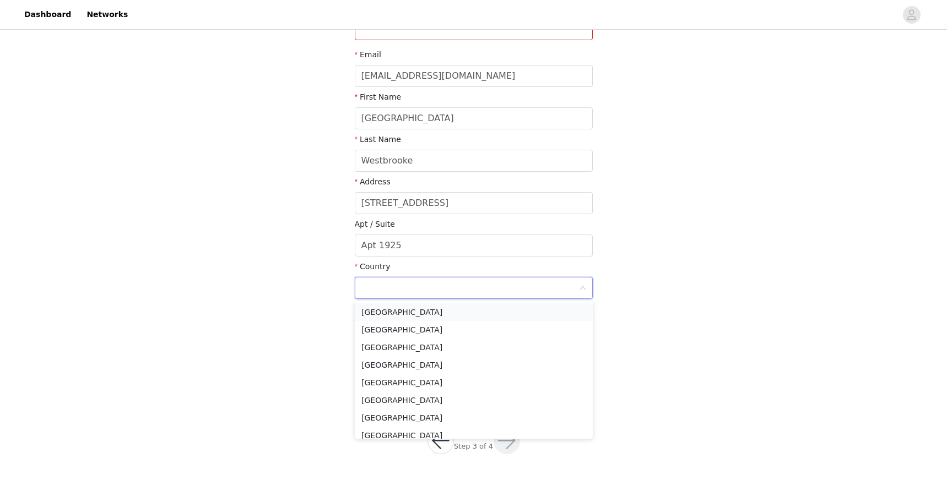
click at [429, 308] on li "[GEOGRAPHIC_DATA]" at bounding box center [474, 313] width 238 height 18
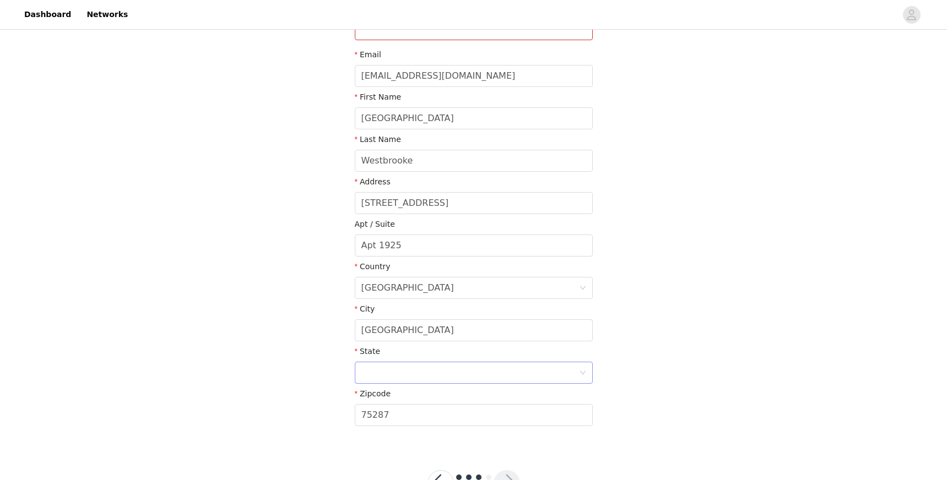
click at [437, 380] on div at bounding box center [470, 372] width 218 height 21
click at [441, 308] on li "[US_STATE]" at bounding box center [474, 311] width 238 height 18
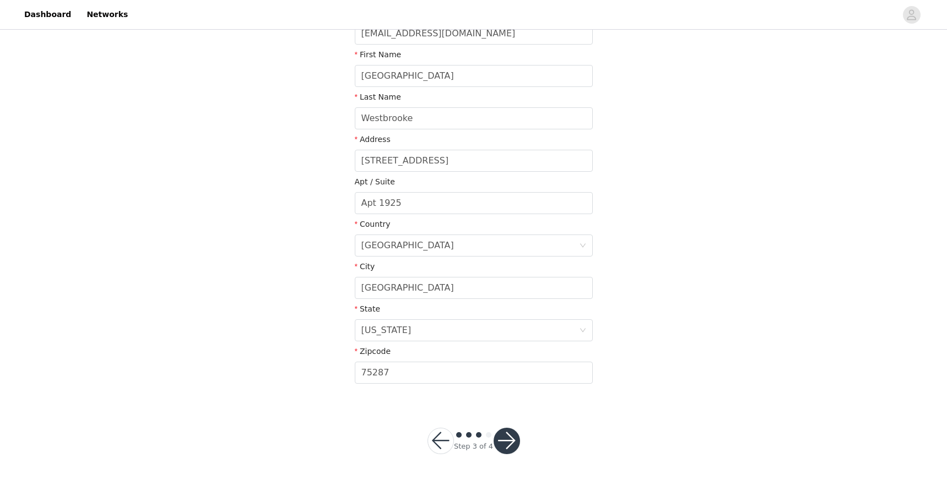
click at [501, 438] on button "button" at bounding box center [507, 441] width 26 height 26
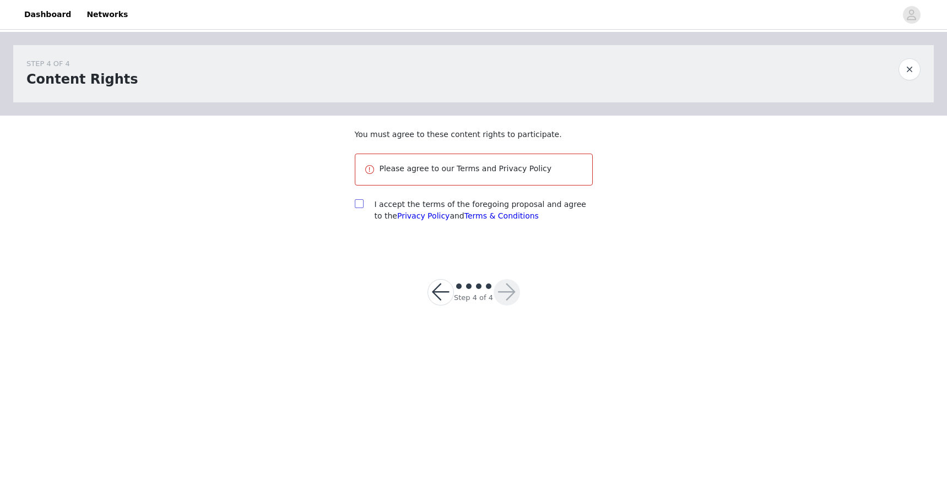
click at [358, 202] on input "checkbox" at bounding box center [359, 203] width 8 height 8
checkbox input "true"
click at [507, 290] on button "button" at bounding box center [507, 292] width 26 height 26
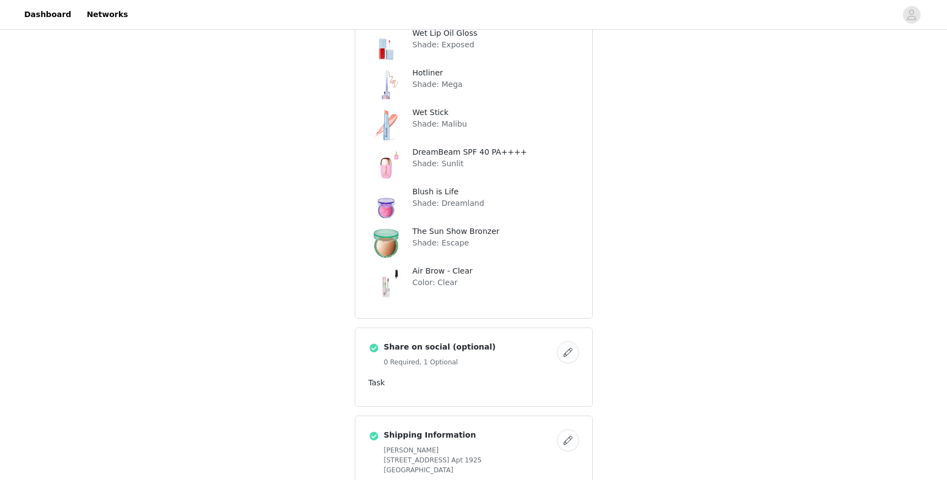
scroll to position [752, 0]
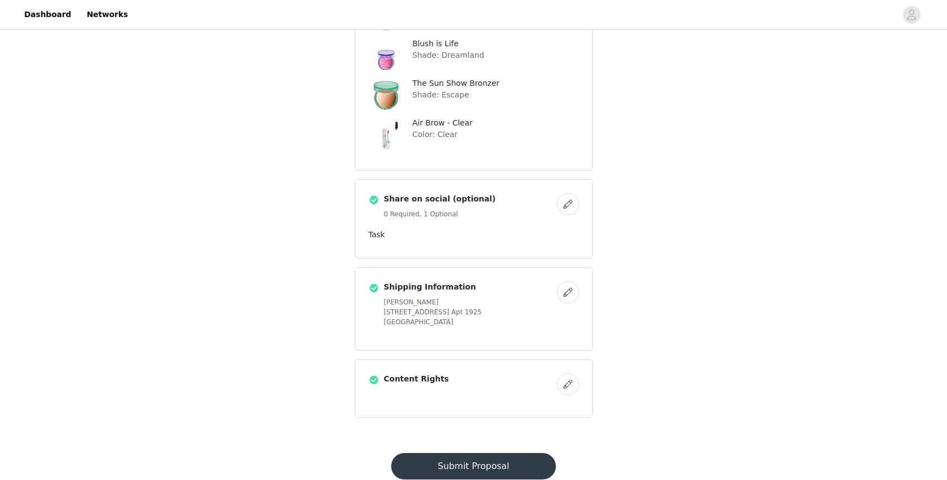
click at [490, 453] on button "Submit Proposal" at bounding box center [473, 466] width 165 height 26
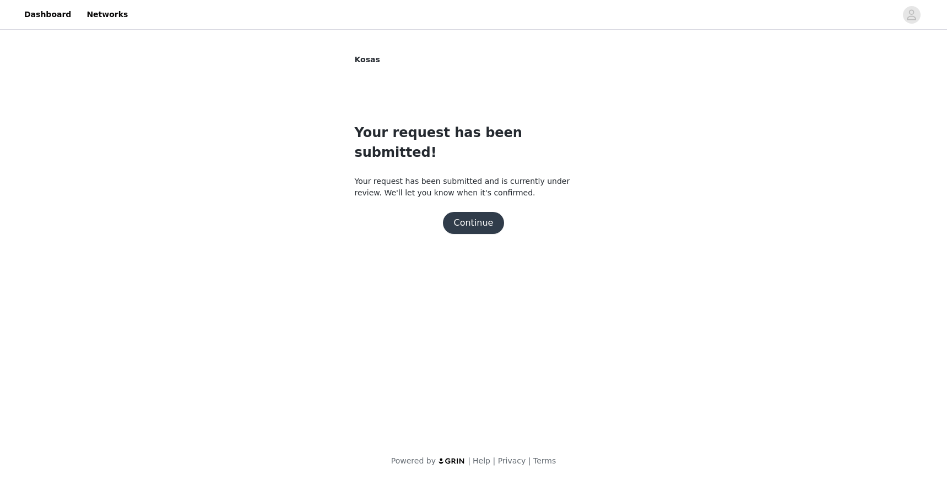
click at [479, 212] on button "Continue" at bounding box center [474, 223] width 62 height 22
